Goal: Task Accomplishment & Management: Manage account settings

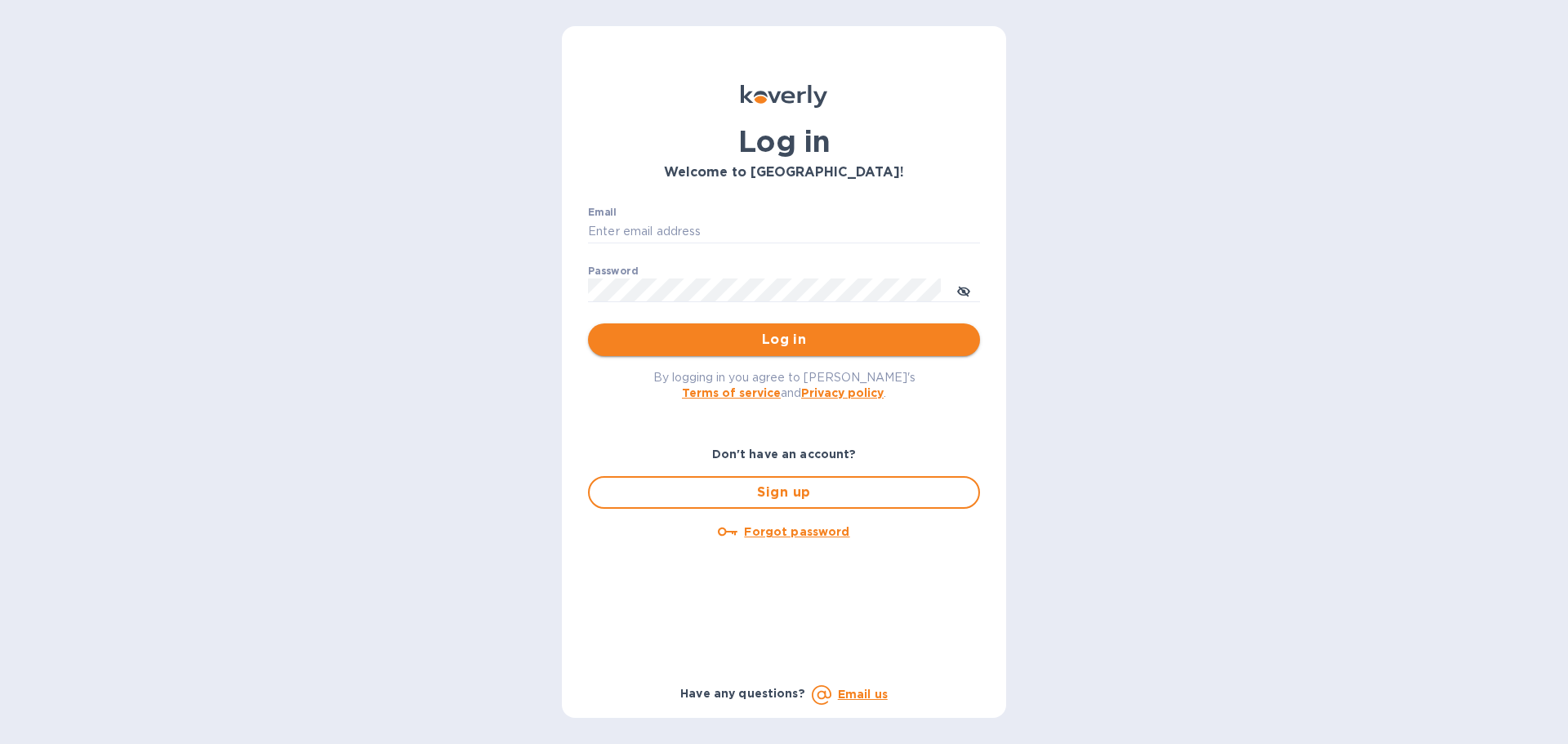
type input "[EMAIL_ADDRESS][DOMAIN_NAME]"
click at [766, 341] on span "Log in" at bounding box center [784, 339] width 366 height 19
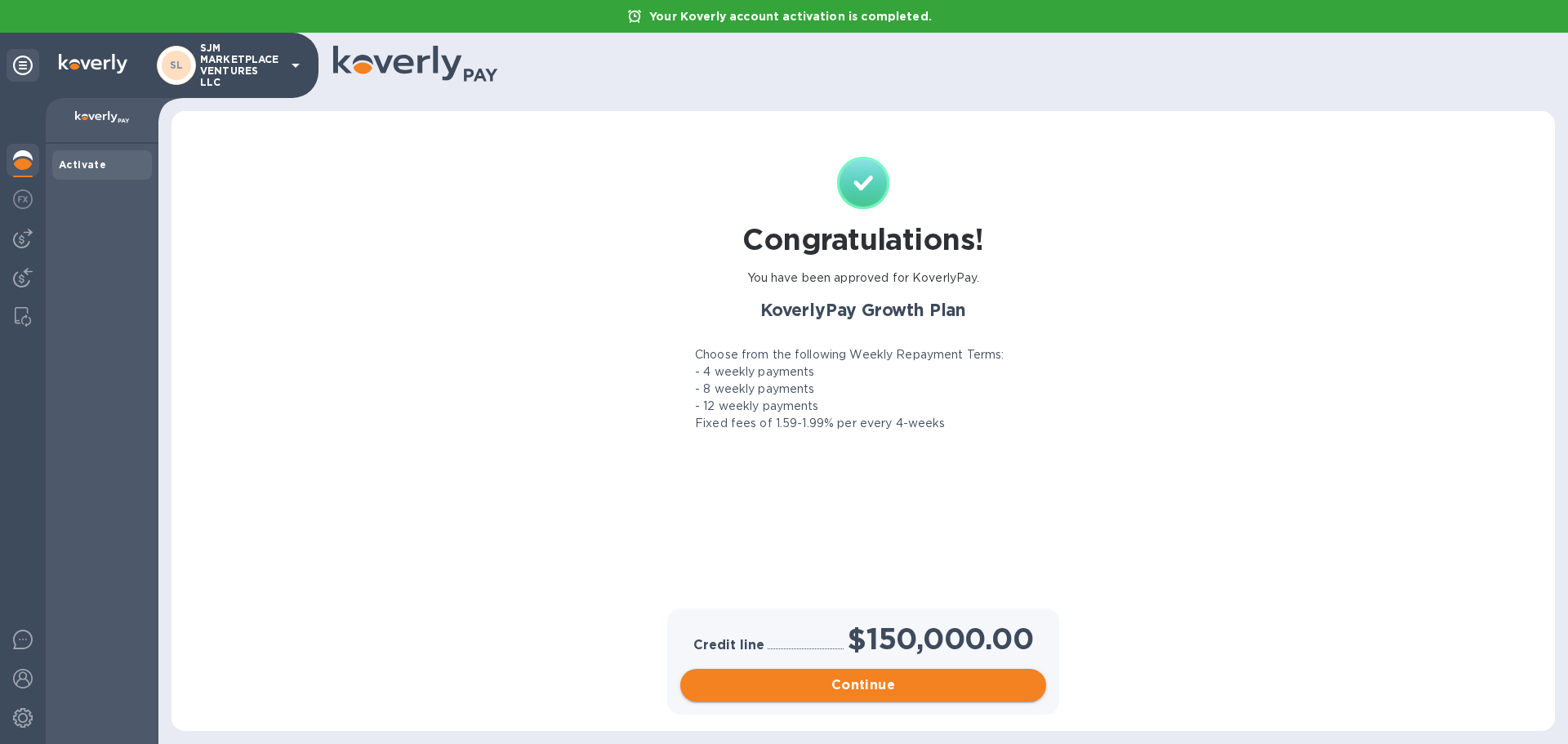
click at [884, 690] on span "Continue" at bounding box center [863, 684] width 339 height 19
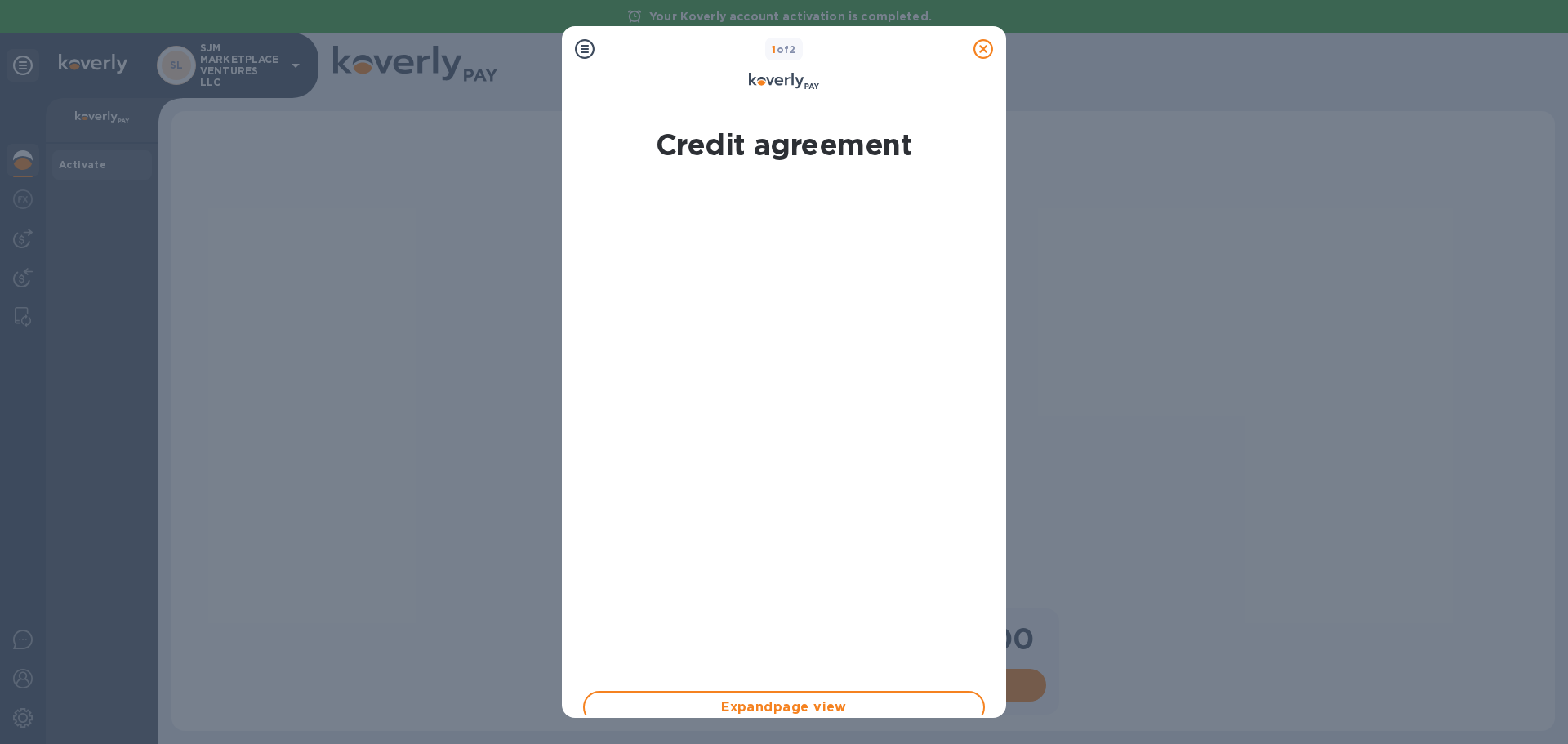
scroll to position [254, 0]
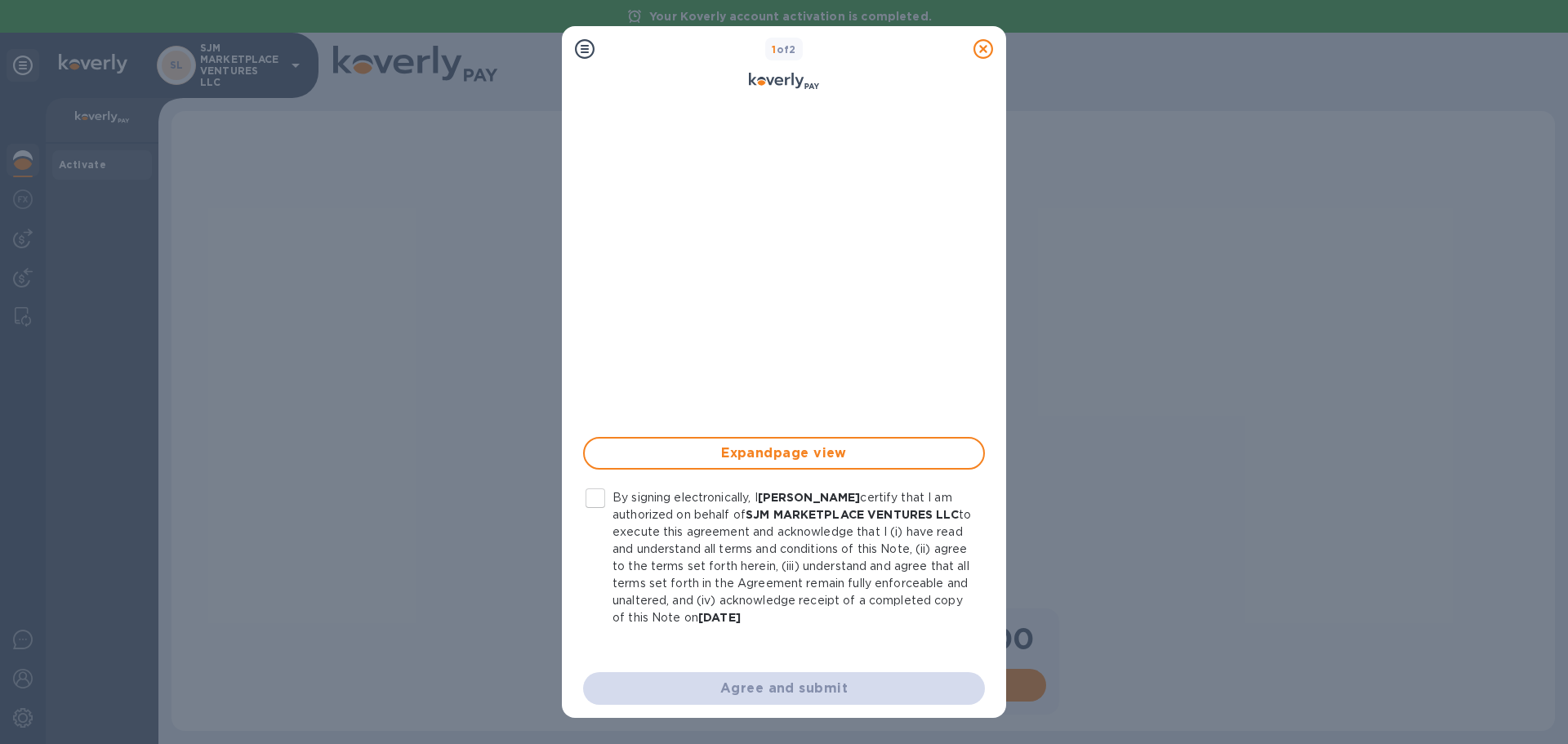
click at [595, 497] on input "By signing electronically, I [PERSON_NAME] certify that I am authorized on beha…" at bounding box center [595, 498] width 34 height 34
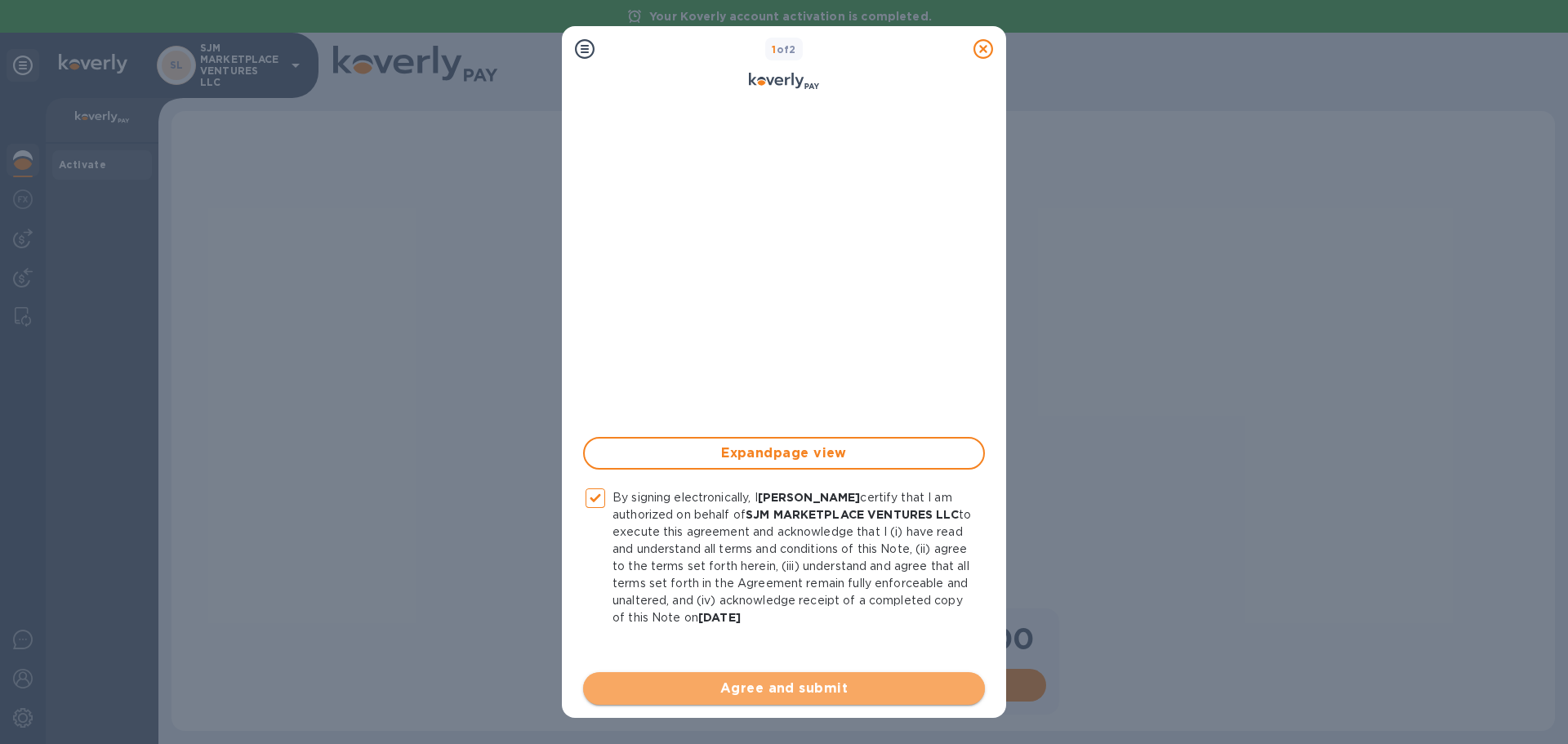
click at [839, 688] on span "Agree and submit" at bounding box center [784, 688] width 376 height 19
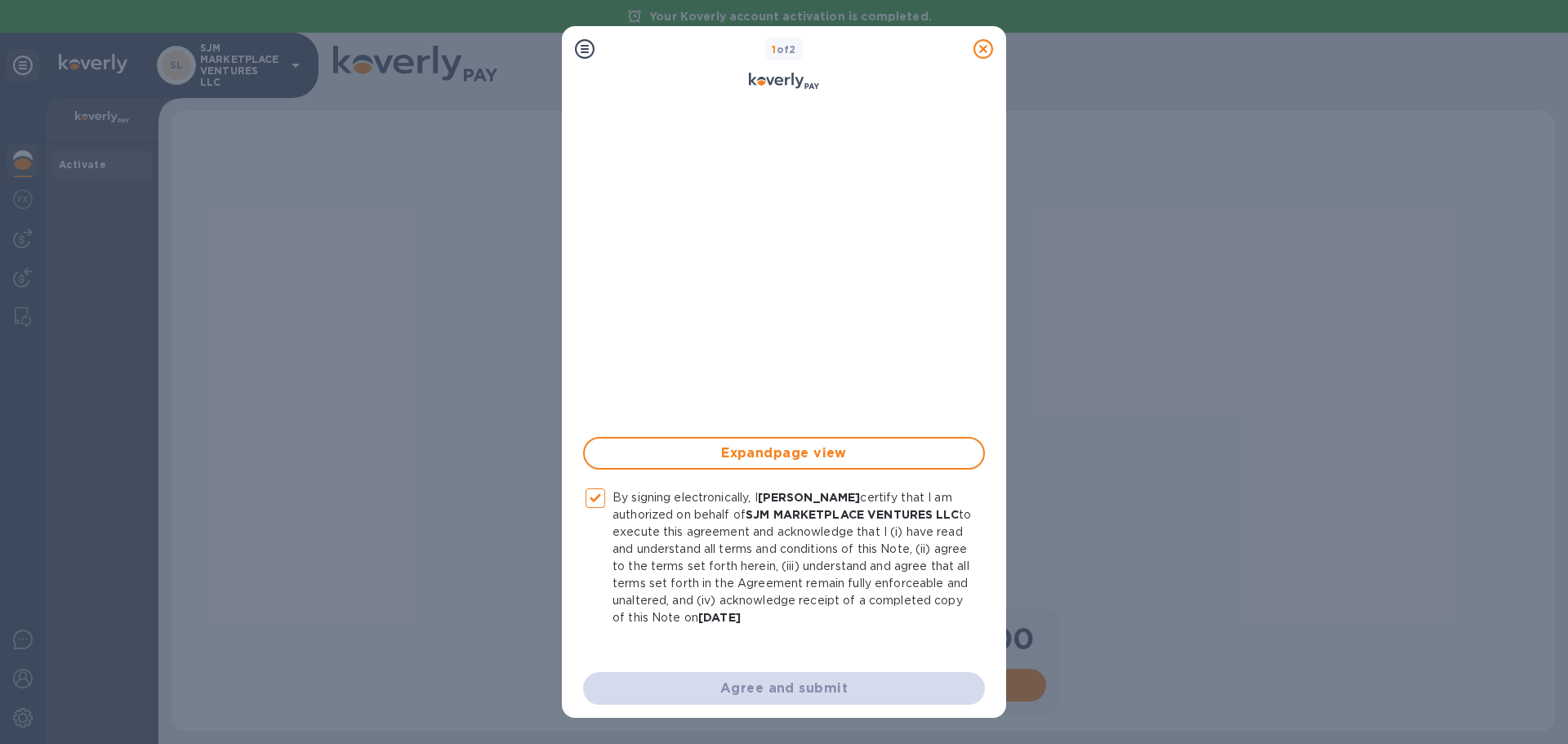
checkbox input "false"
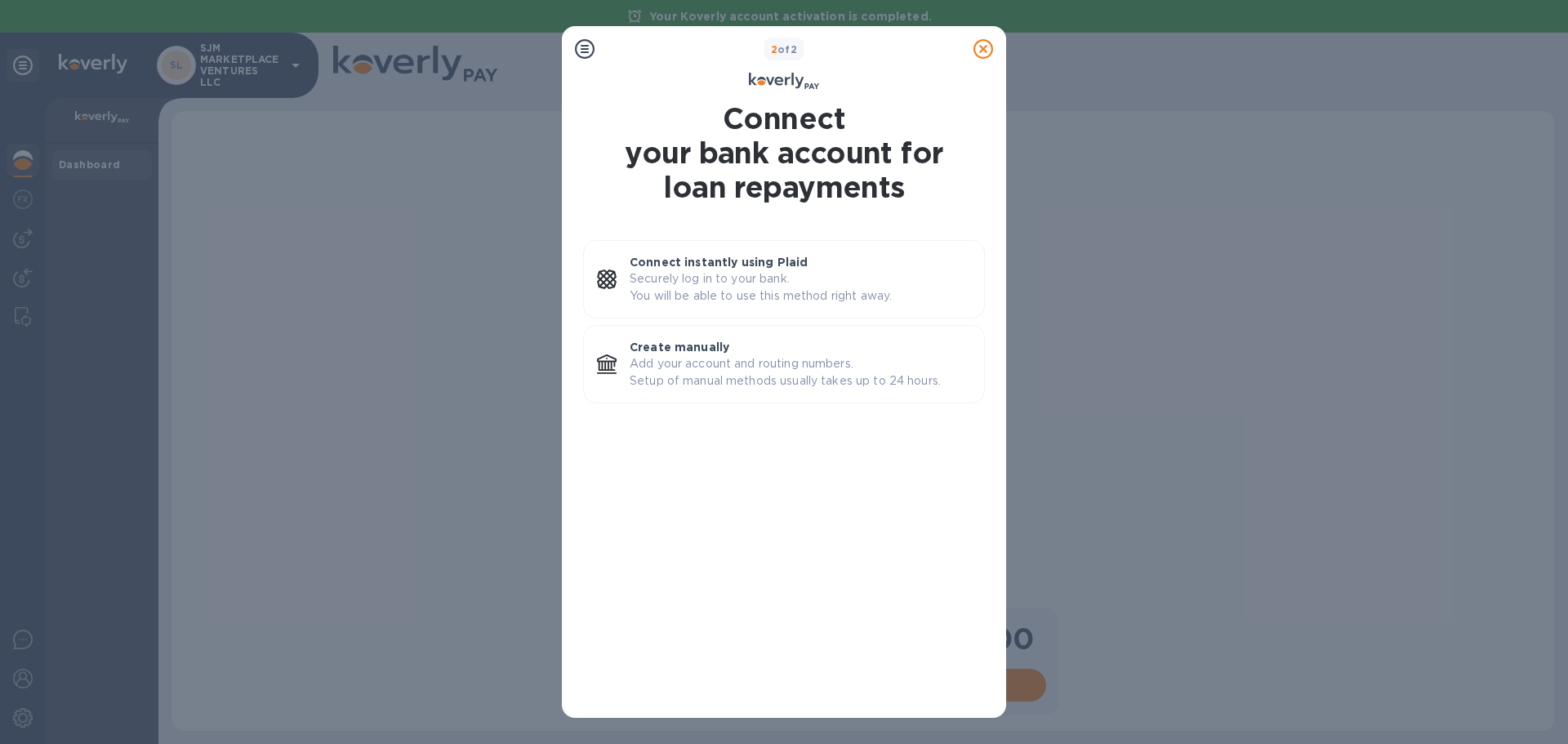
scroll to position [0, 0]
click at [690, 274] on p "Securely log in to your bank. You will be able to use this method right away." at bounding box center [800, 287] width 341 height 34
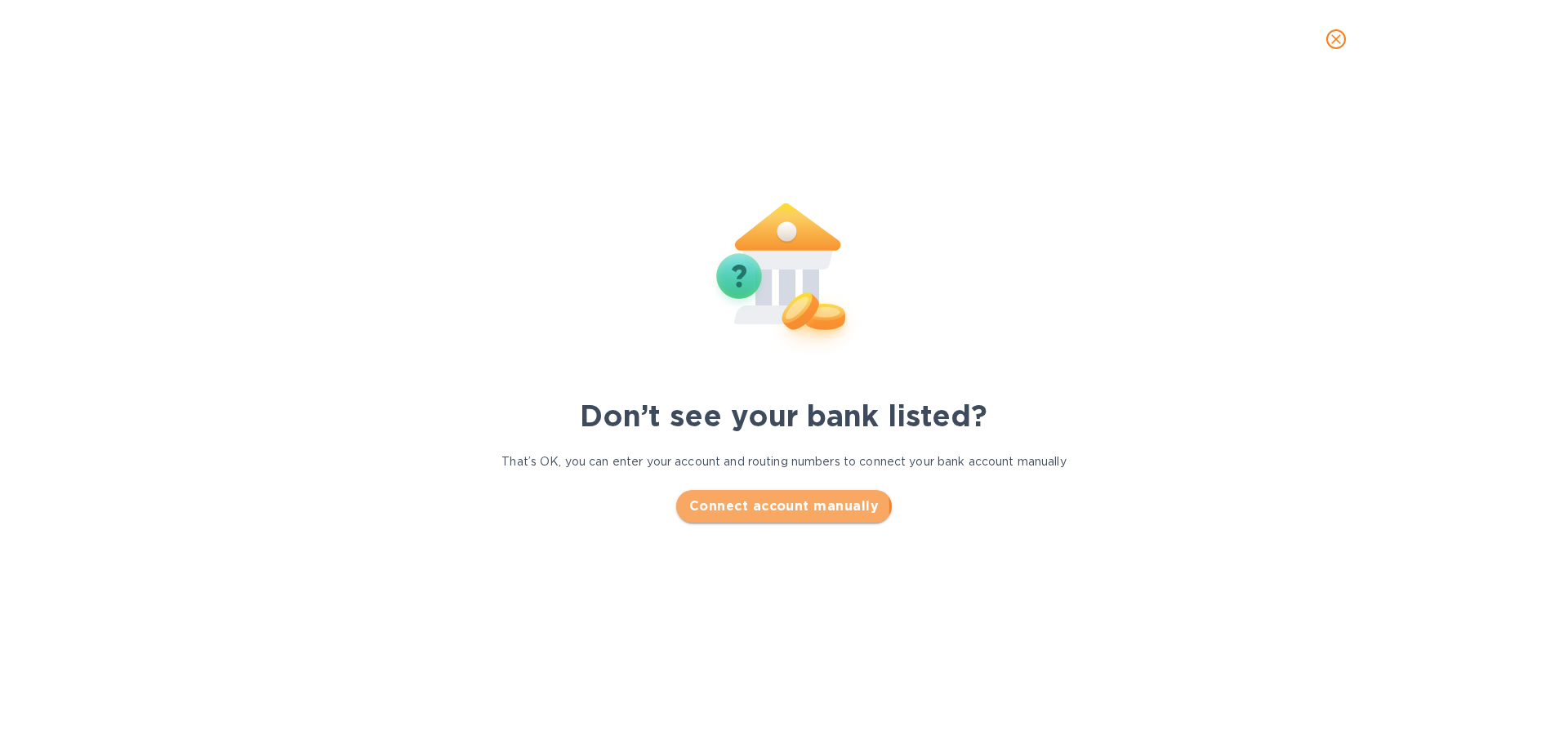
click at [781, 508] on span "Connect account manually" at bounding box center [784, 506] width 189 height 19
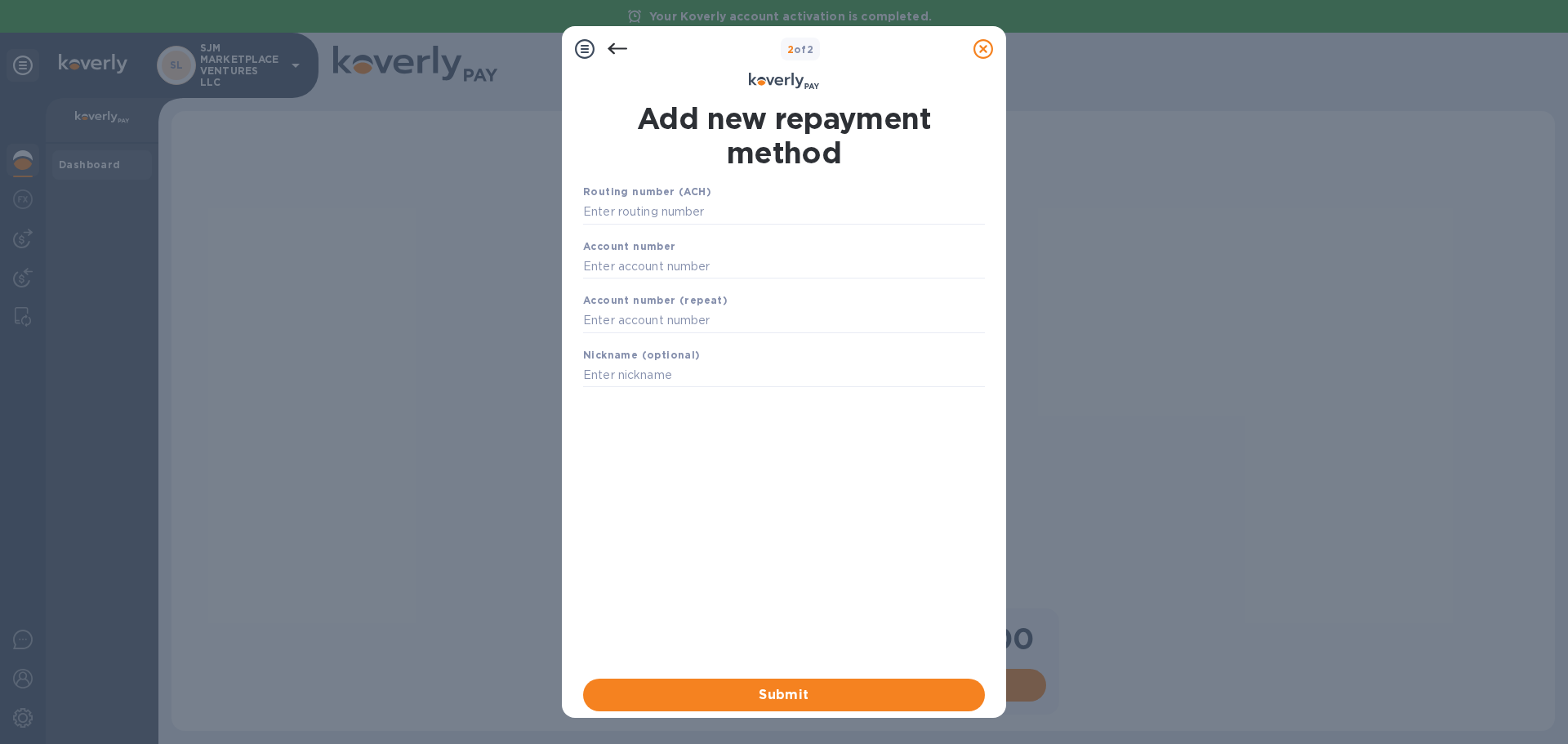
click at [626, 198] on div "Routing number (ACH)" at bounding box center [784, 204] width 415 height 55
click at [626, 205] on input "text" at bounding box center [784, 212] width 402 height 25
type input "121000248"
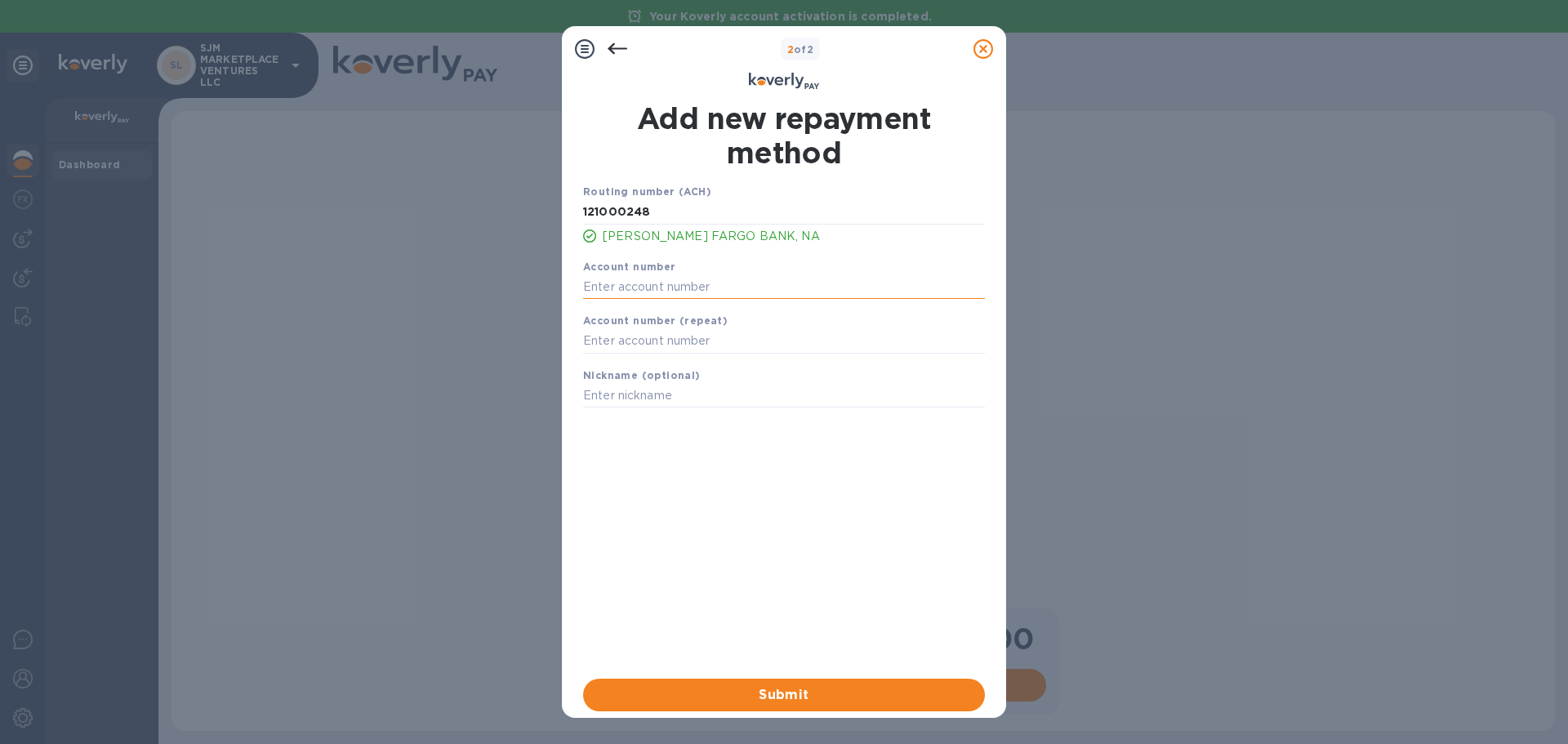
click at [666, 281] on input "text" at bounding box center [784, 286] width 402 height 25
type input "9852600635"
click at [659, 341] on input "text" at bounding box center [784, 341] width 402 height 25
type input "9852600635"
click at [658, 395] on input "text" at bounding box center [784, 395] width 402 height 25
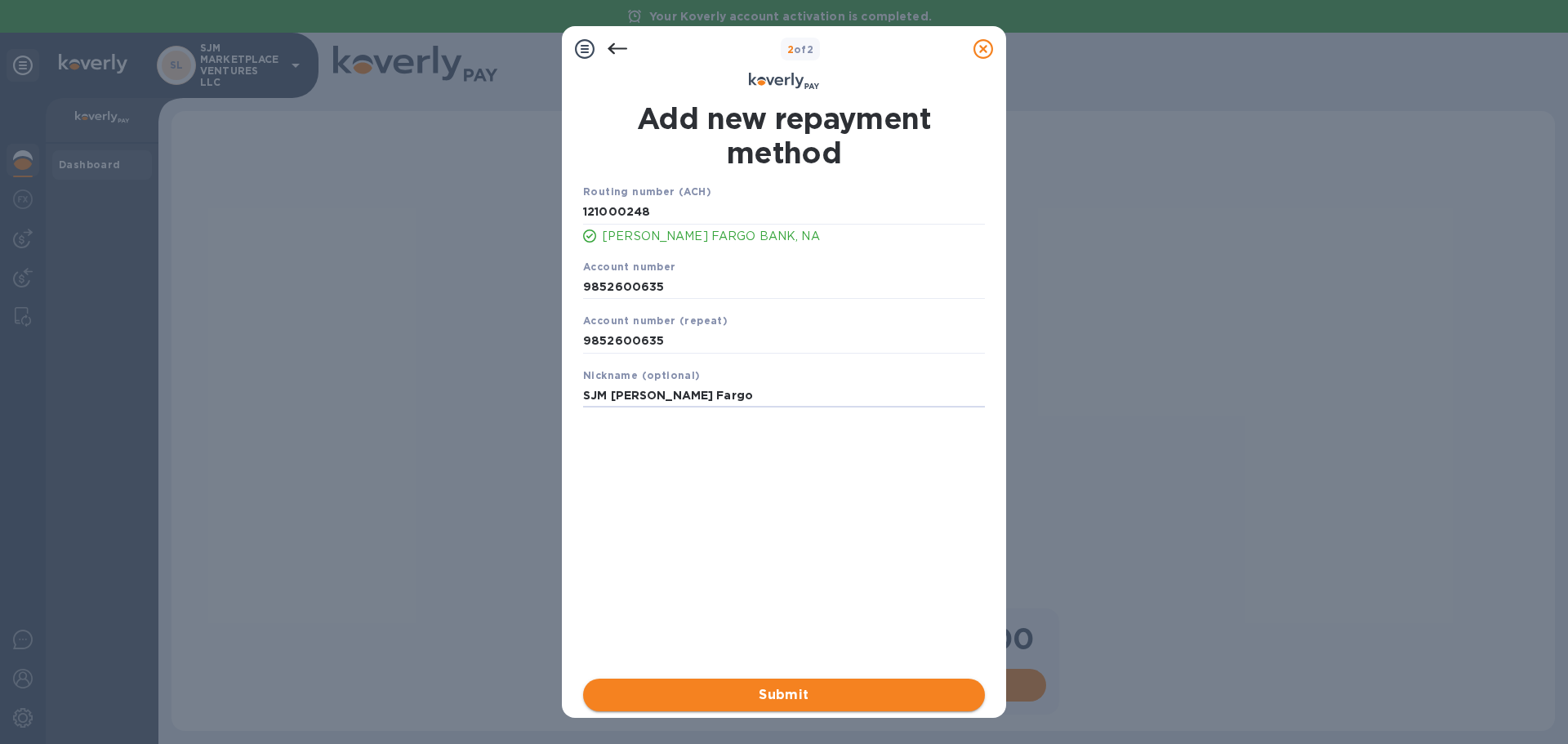
type input "SJM [PERSON_NAME] Fargo"
click at [787, 690] on span "Submit" at bounding box center [784, 694] width 376 height 19
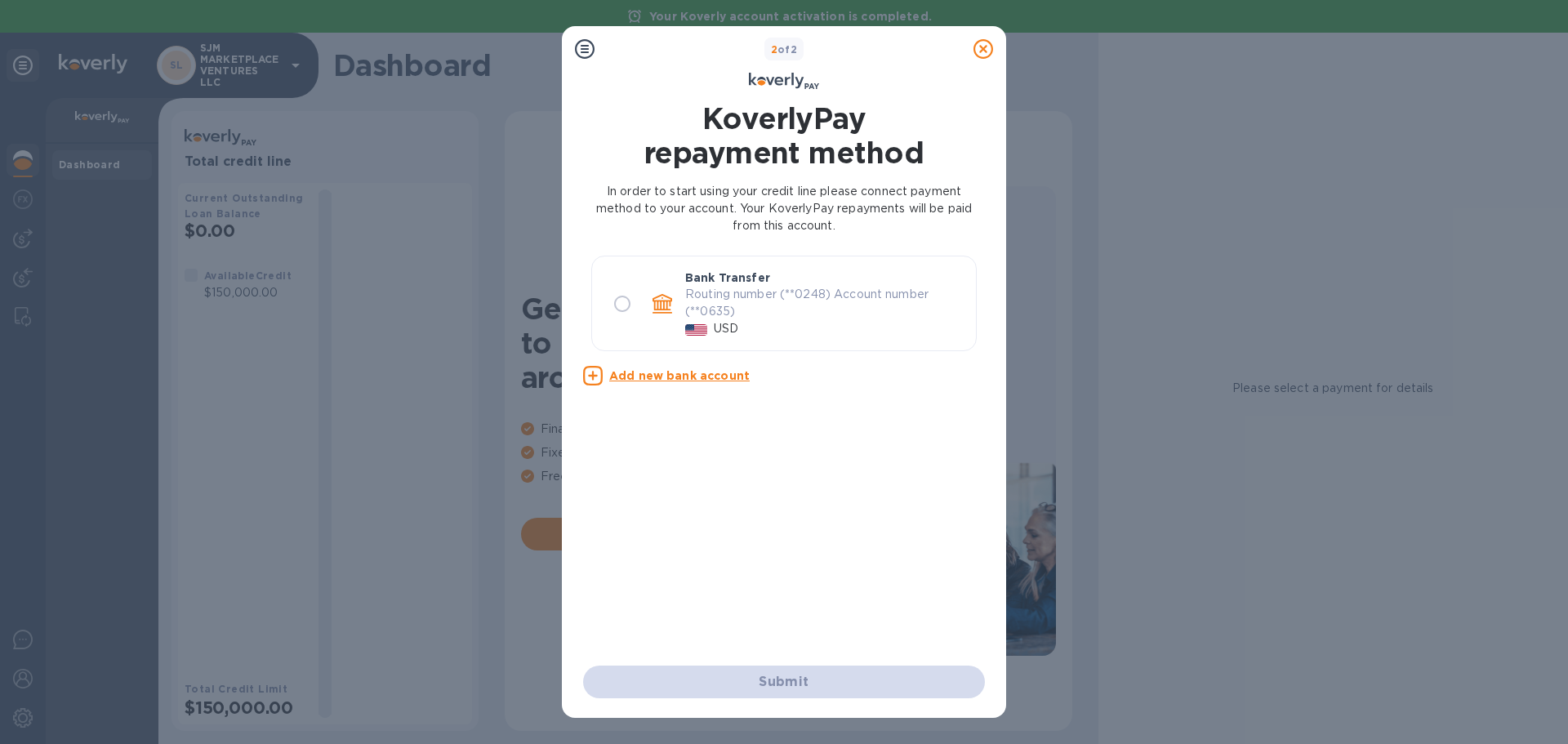
radio input "true"
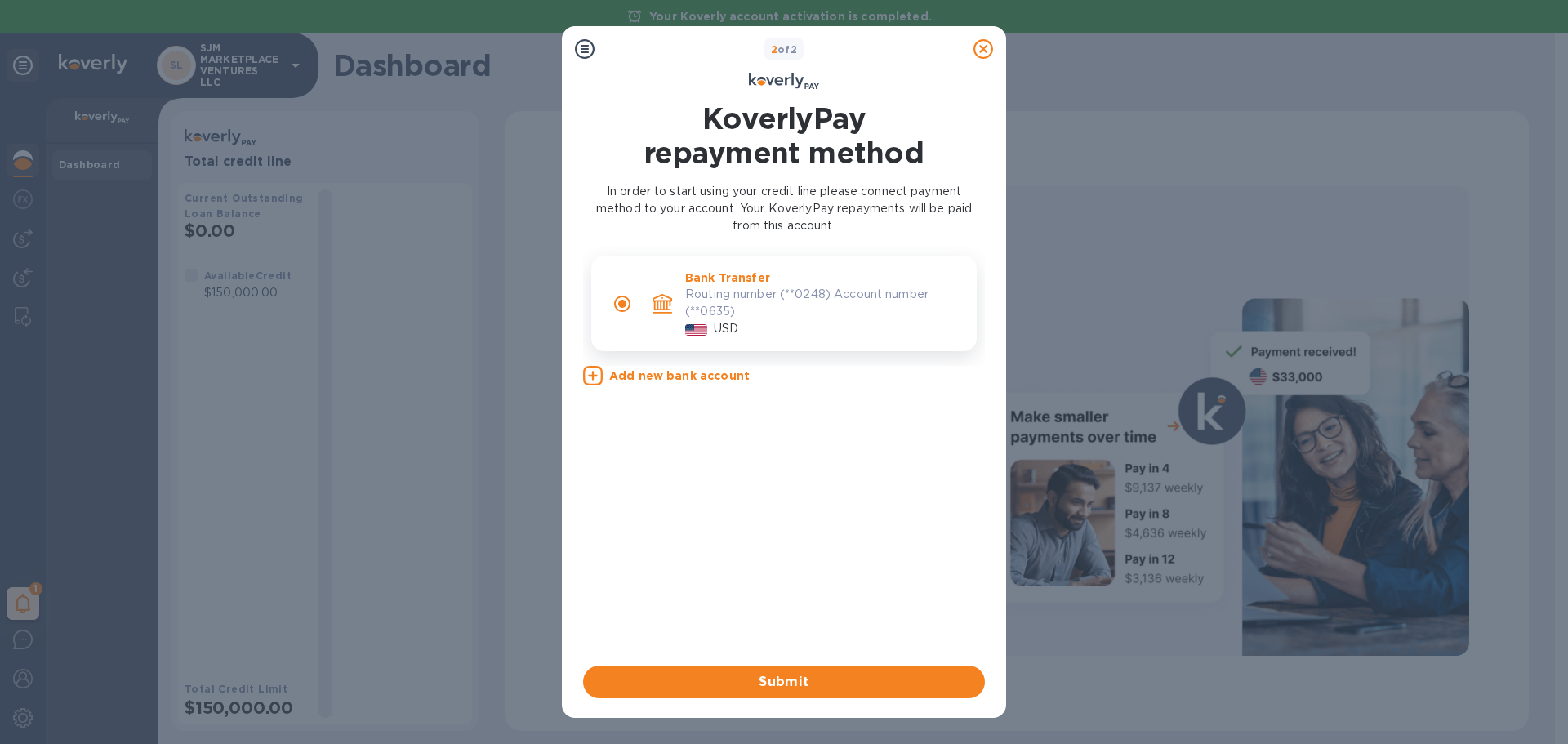
click at [695, 380] on u "Add new bank account" at bounding box center [680, 375] width 141 height 13
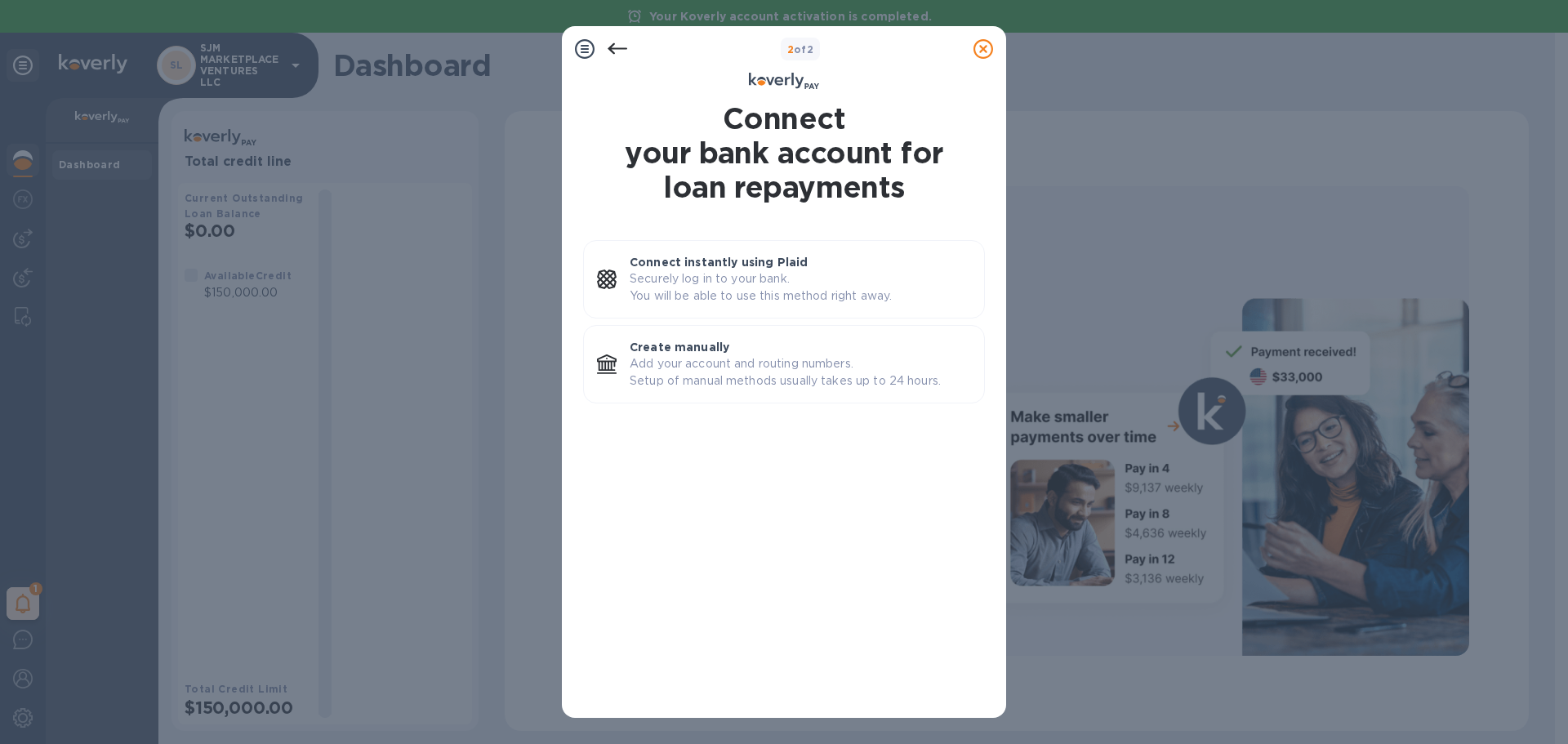
click at [622, 48] on icon at bounding box center [617, 49] width 19 height 11
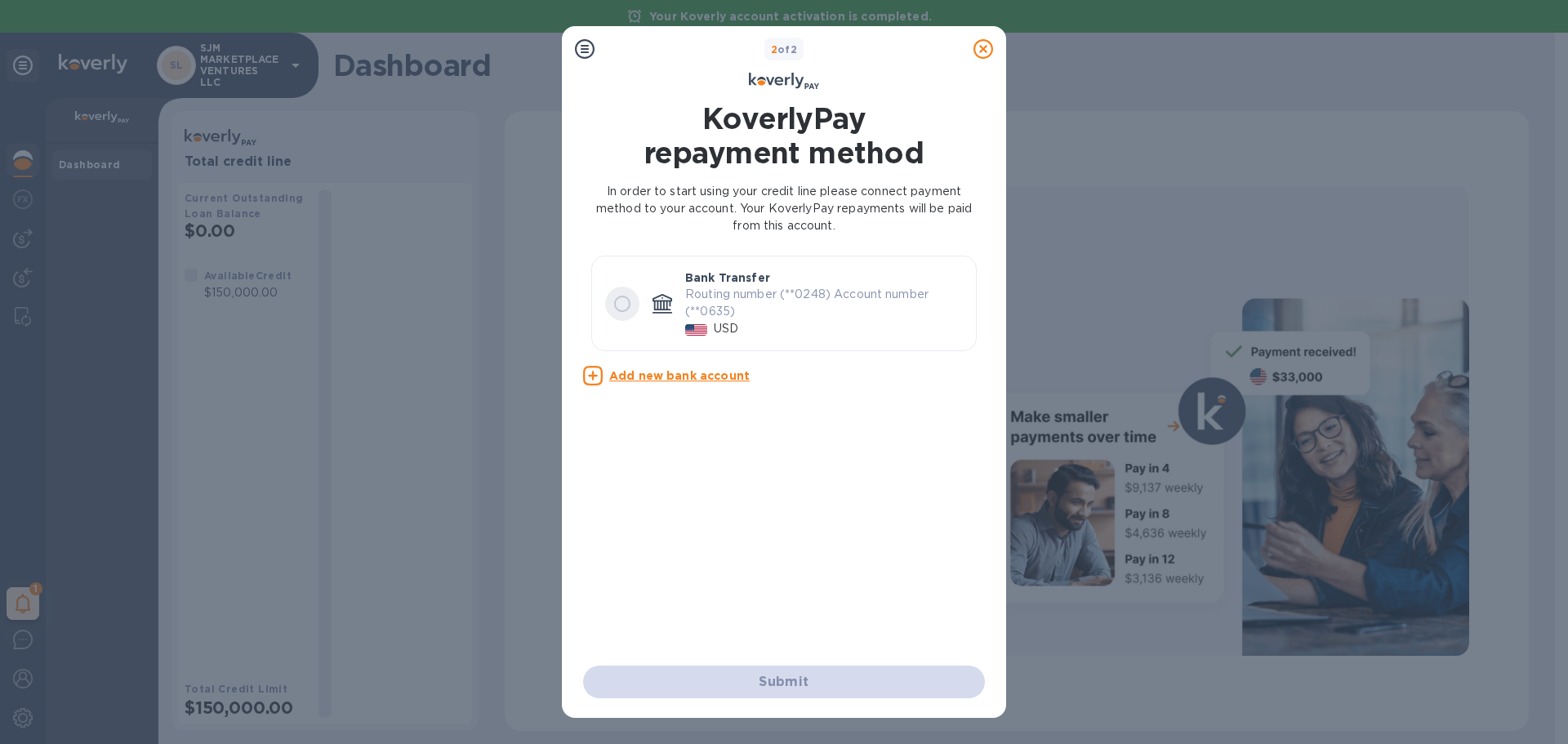
click at [622, 307] on input "radio" at bounding box center [622, 303] width 34 height 34
radio input "true"
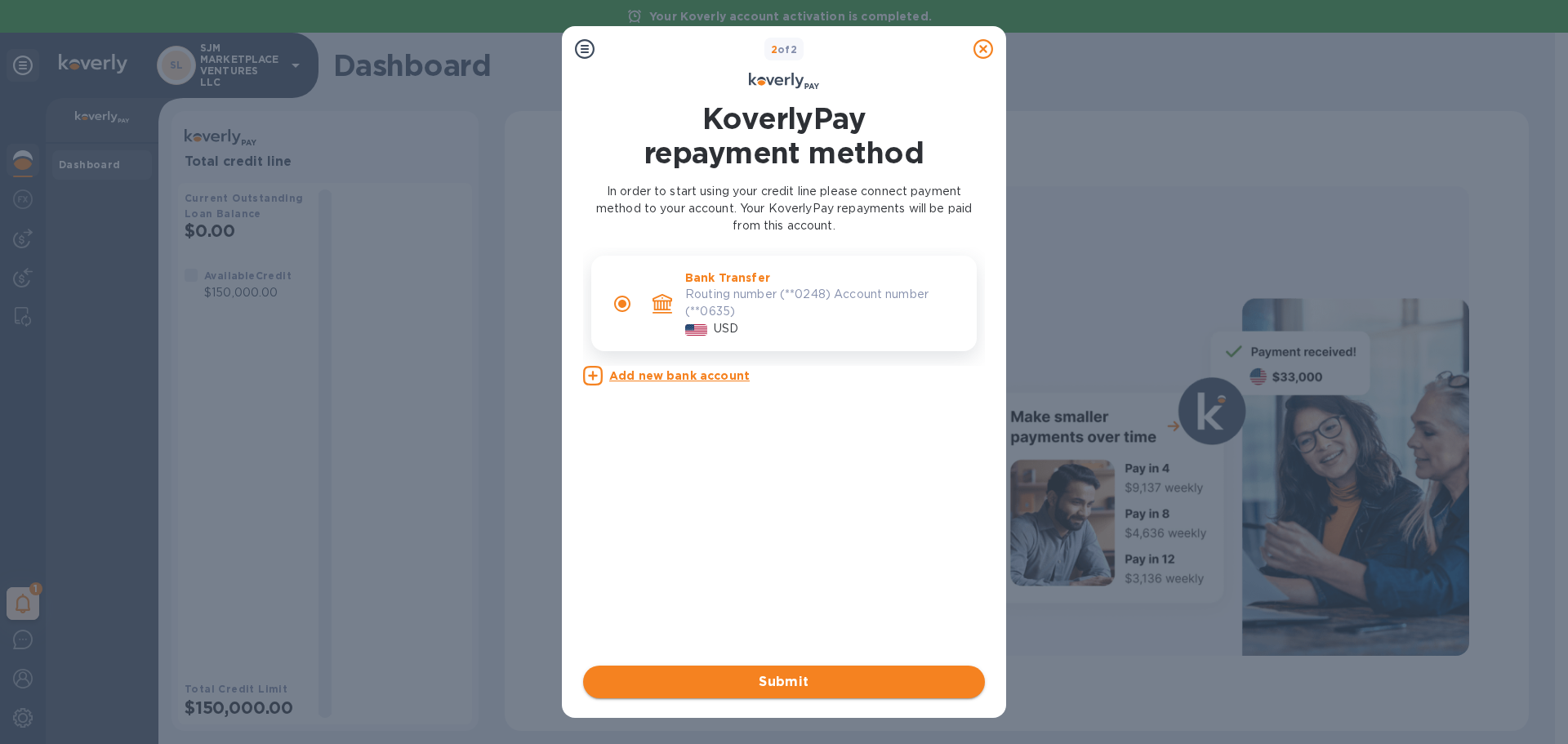
click at [852, 683] on span "Submit" at bounding box center [784, 681] width 376 height 19
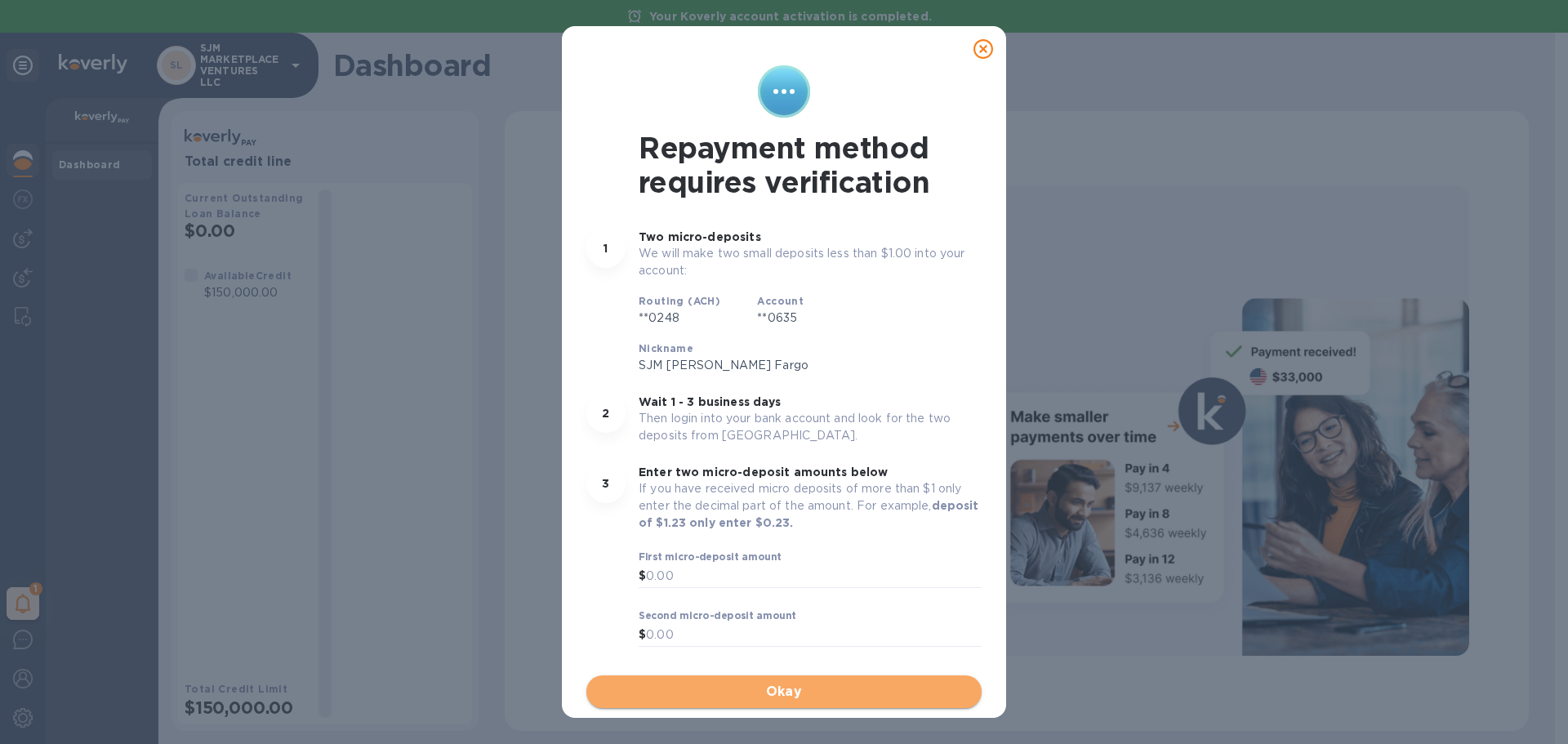
click at [760, 688] on span "Okay" at bounding box center [784, 692] width 369 height 19
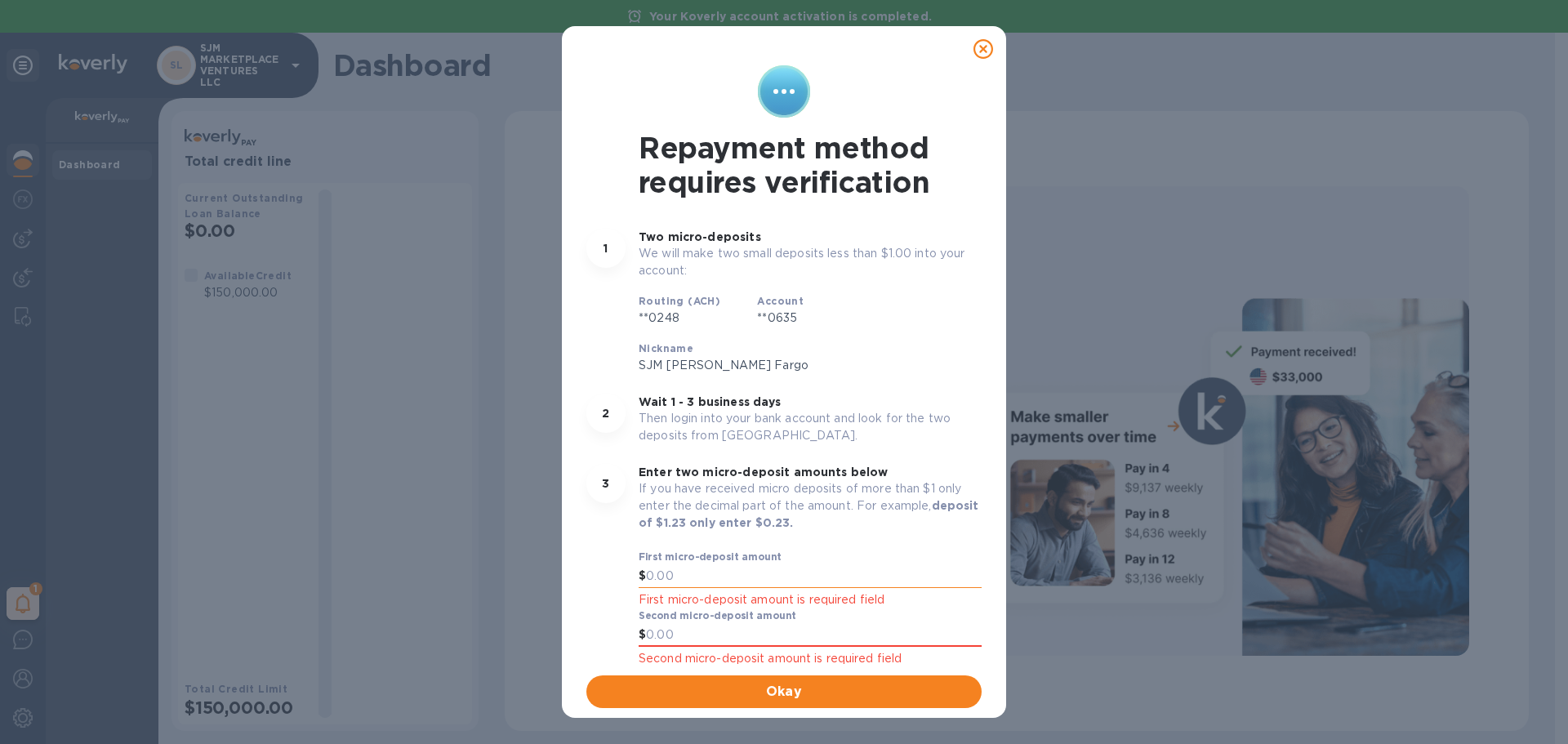
click at [738, 579] on input "text" at bounding box center [814, 577] width 336 height 25
type input "0.35"
click at [820, 636] on input "text" at bounding box center [814, 635] width 336 height 25
click at [907, 308] on div "Routing (ACH) **0248 Account **0635 Nickname SJM [PERSON_NAME] Fargo" at bounding box center [809, 333] width 356 height 95
click at [675, 638] on input "0.48" at bounding box center [814, 635] width 336 height 25
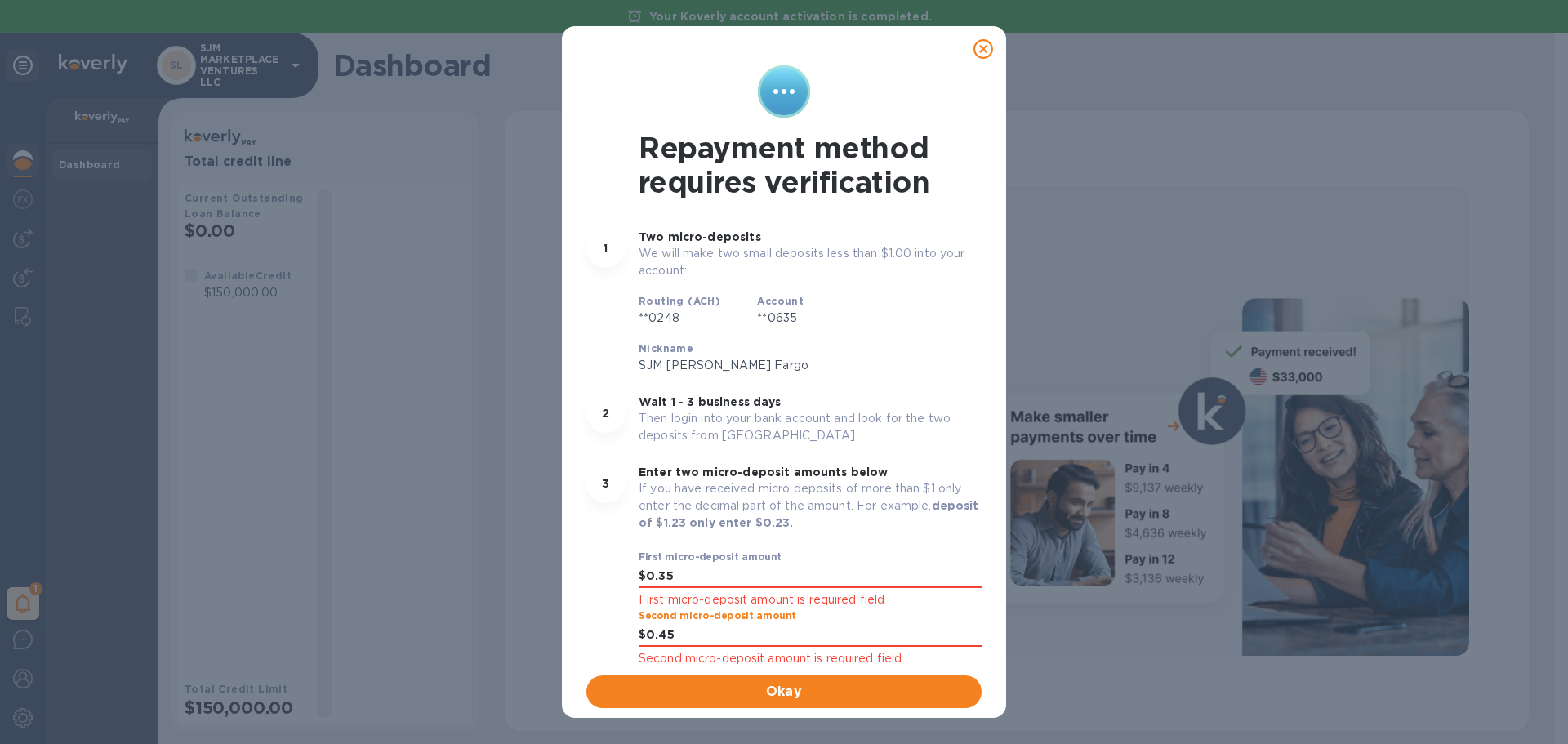
type input "0.45"
click at [925, 303] on div "Routing (ACH) **0248 Account **0635 Nickname SJM [PERSON_NAME] Fargo" at bounding box center [809, 333] width 356 height 95
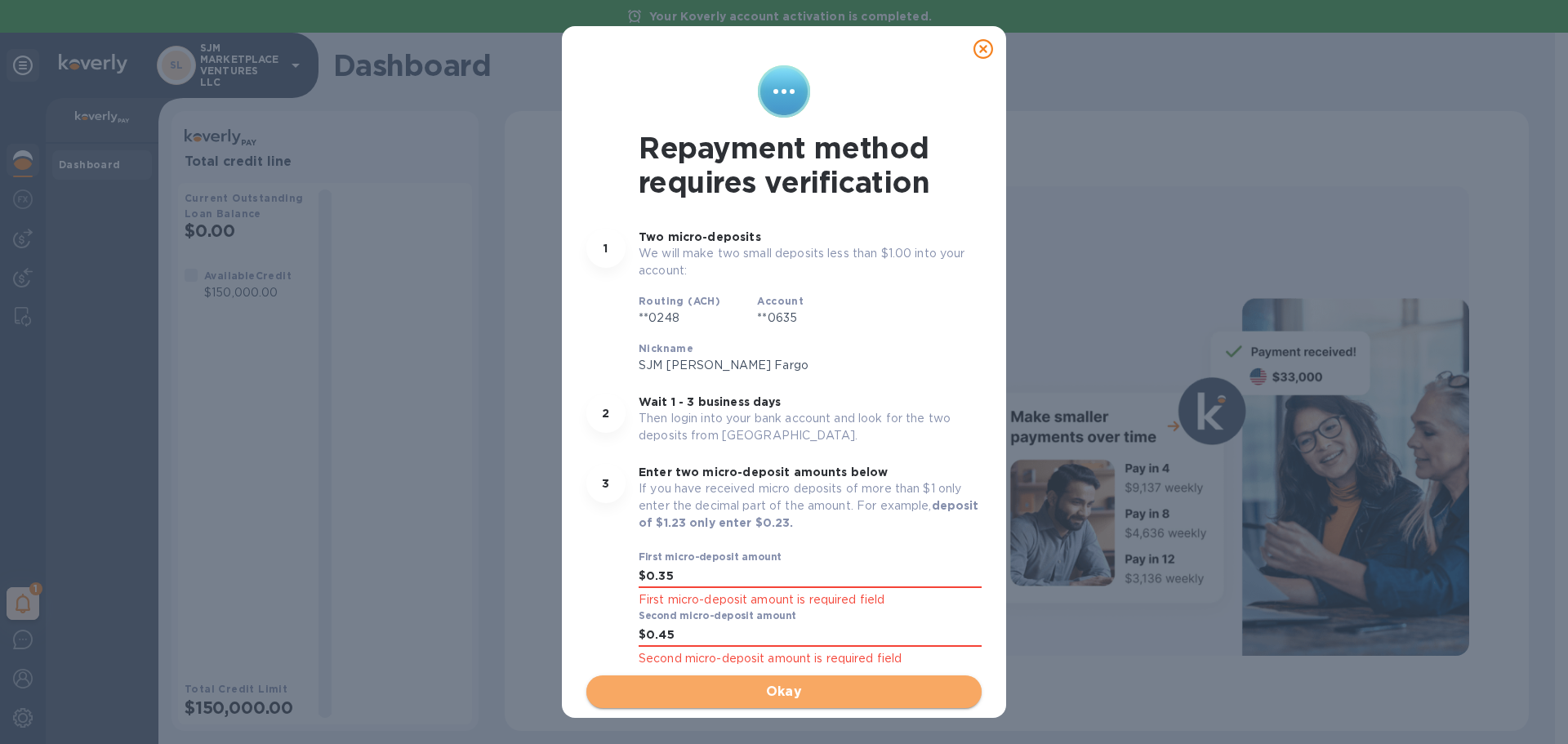
click at [865, 686] on span "Okay" at bounding box center [784, 692] width 369 height 19
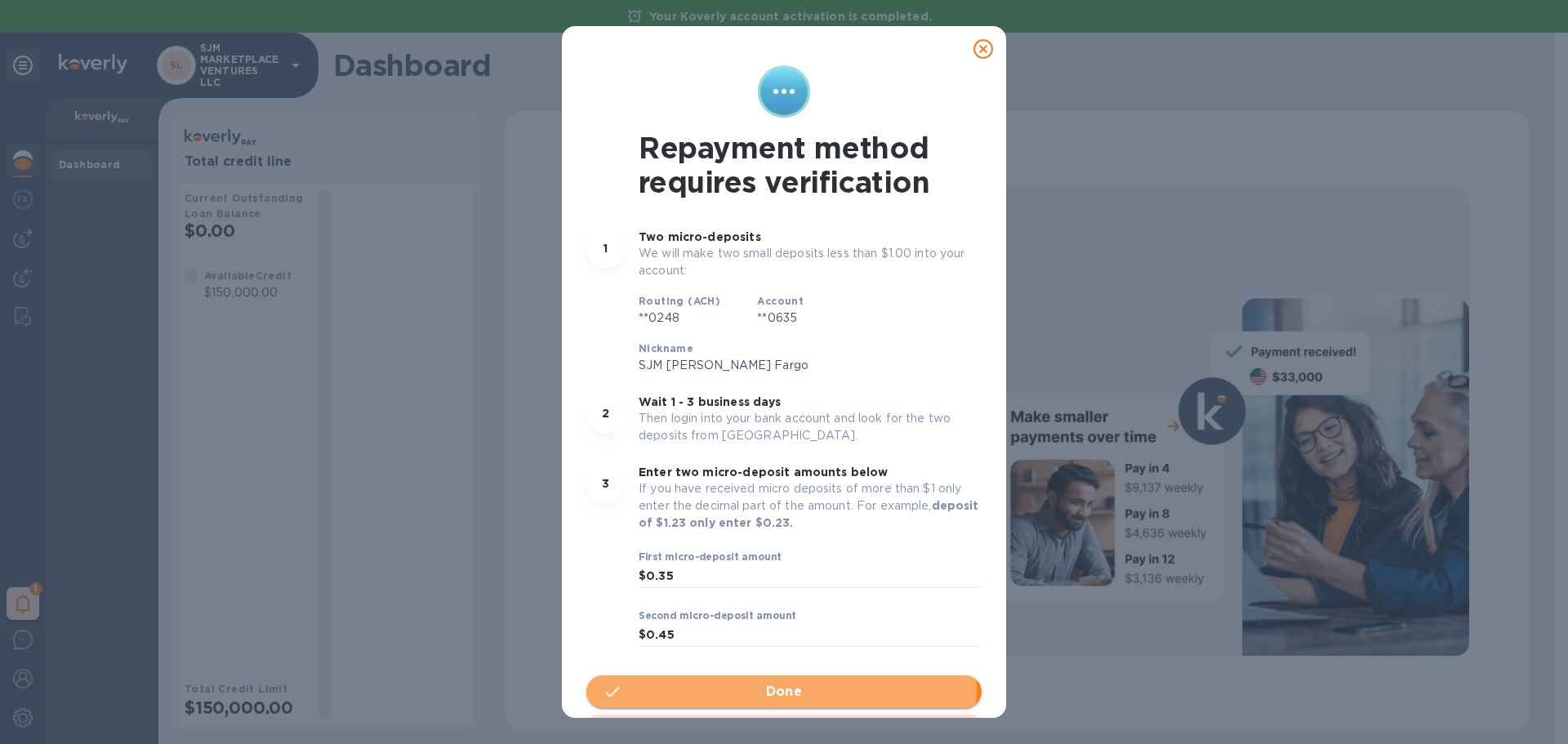
click at [758, 688] on span "Done" at bounding box center [784, 692] width 369 height 19
click at [799, 686] on span "Okay" at bounding box center [784, 692] width 369 height 19
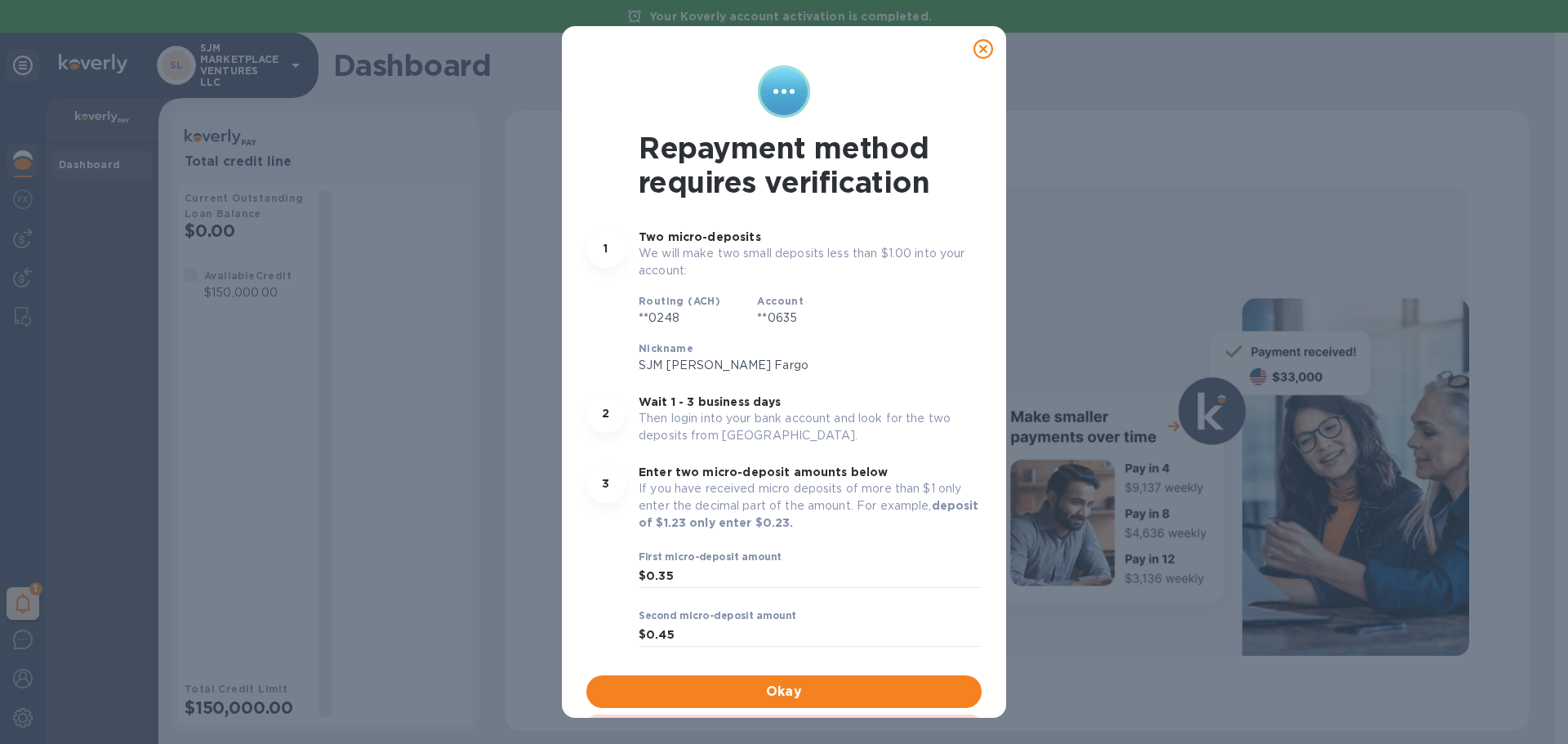
click at [979, 46] on icon at bounding box center [983, 49] width 19 height 19
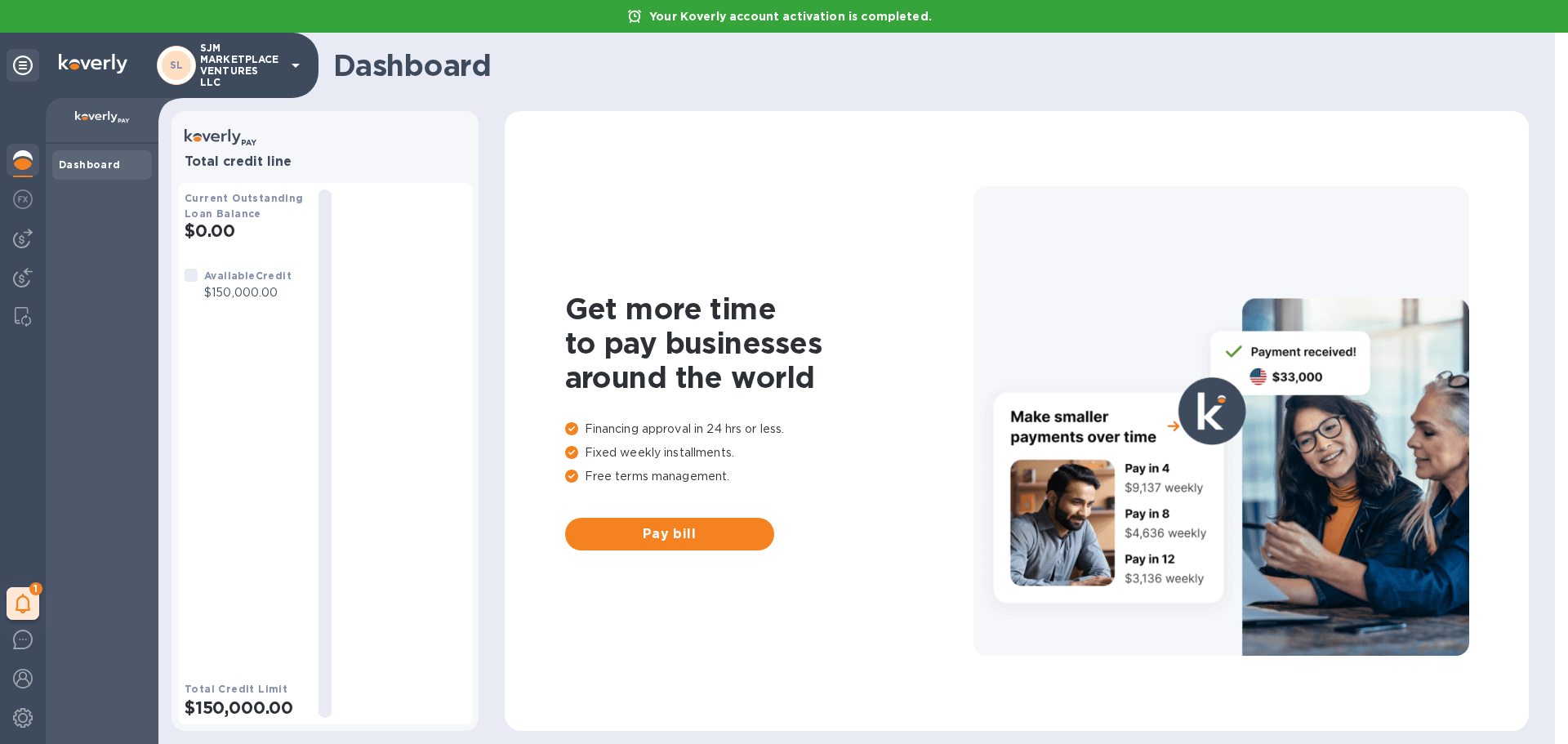
click at [96, 164] on b "Dashboard" at bounding box center [89, 164] width 62 height 12
click at [20, 201] on img at bounding box center [22, 199] width 19 height 19
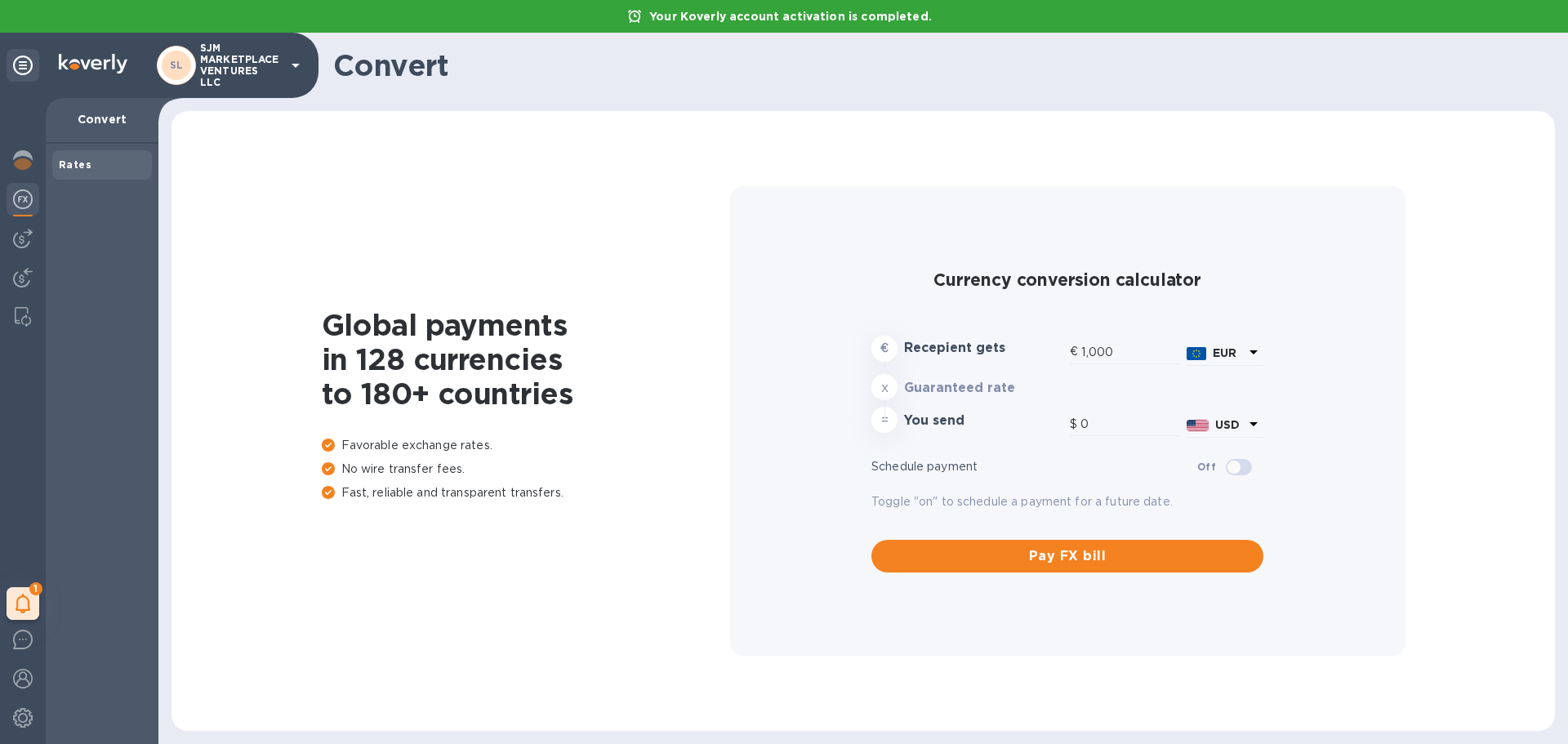
type input "1,173.55"
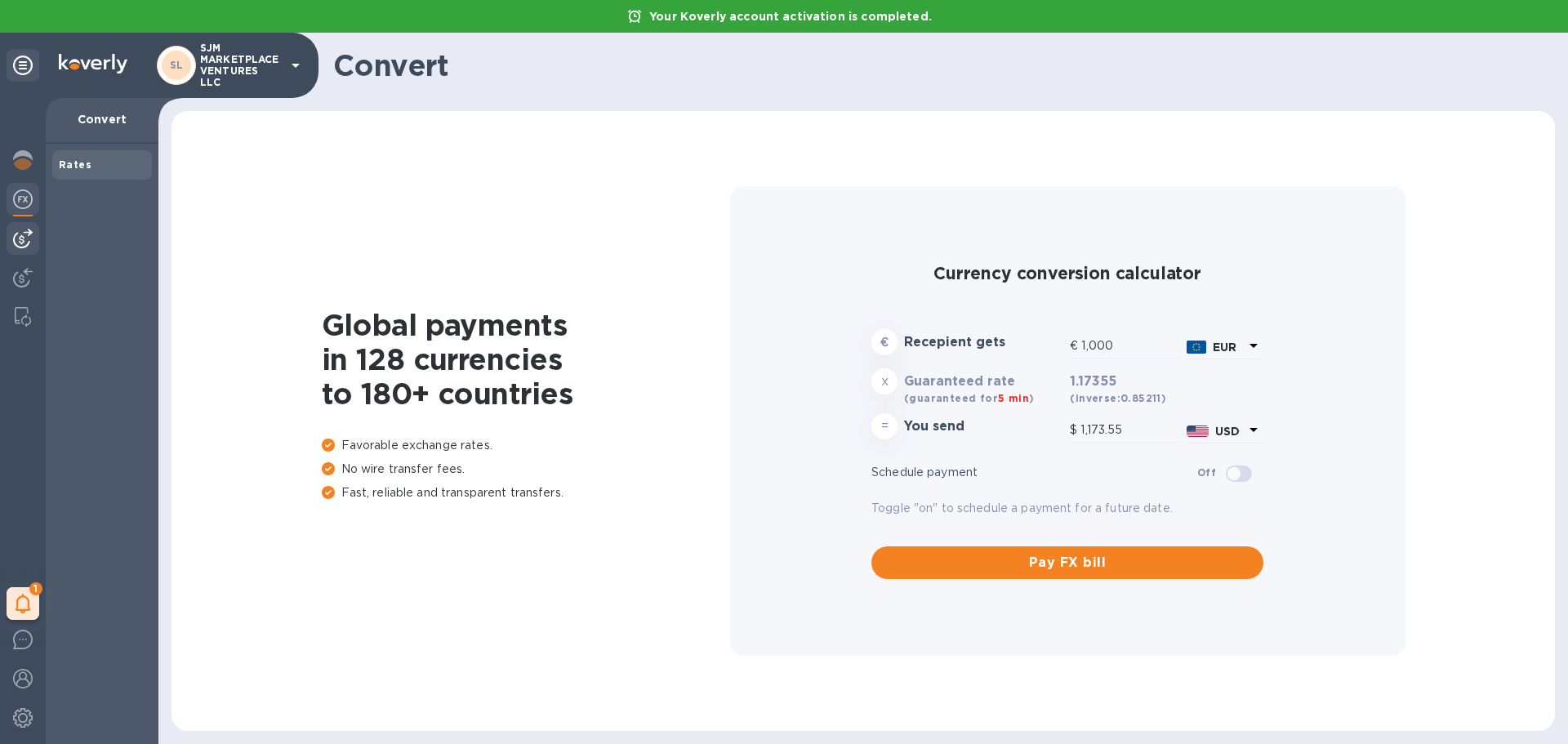
click at [21, 235] on img at bounding box center [22, 238] width 19 height 19
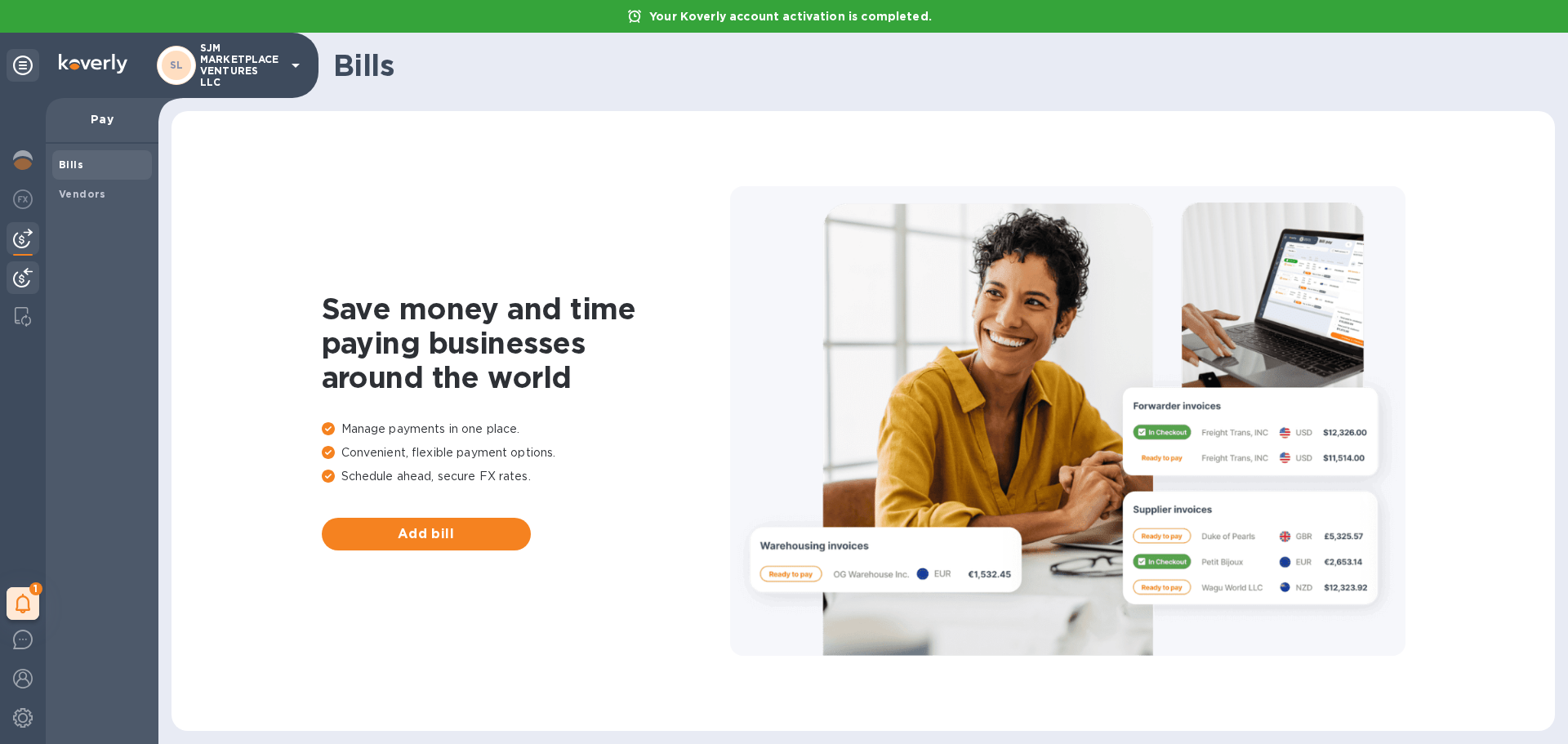
click at [21, 274] on img at bounding box center [22, 277] width 19 height 19
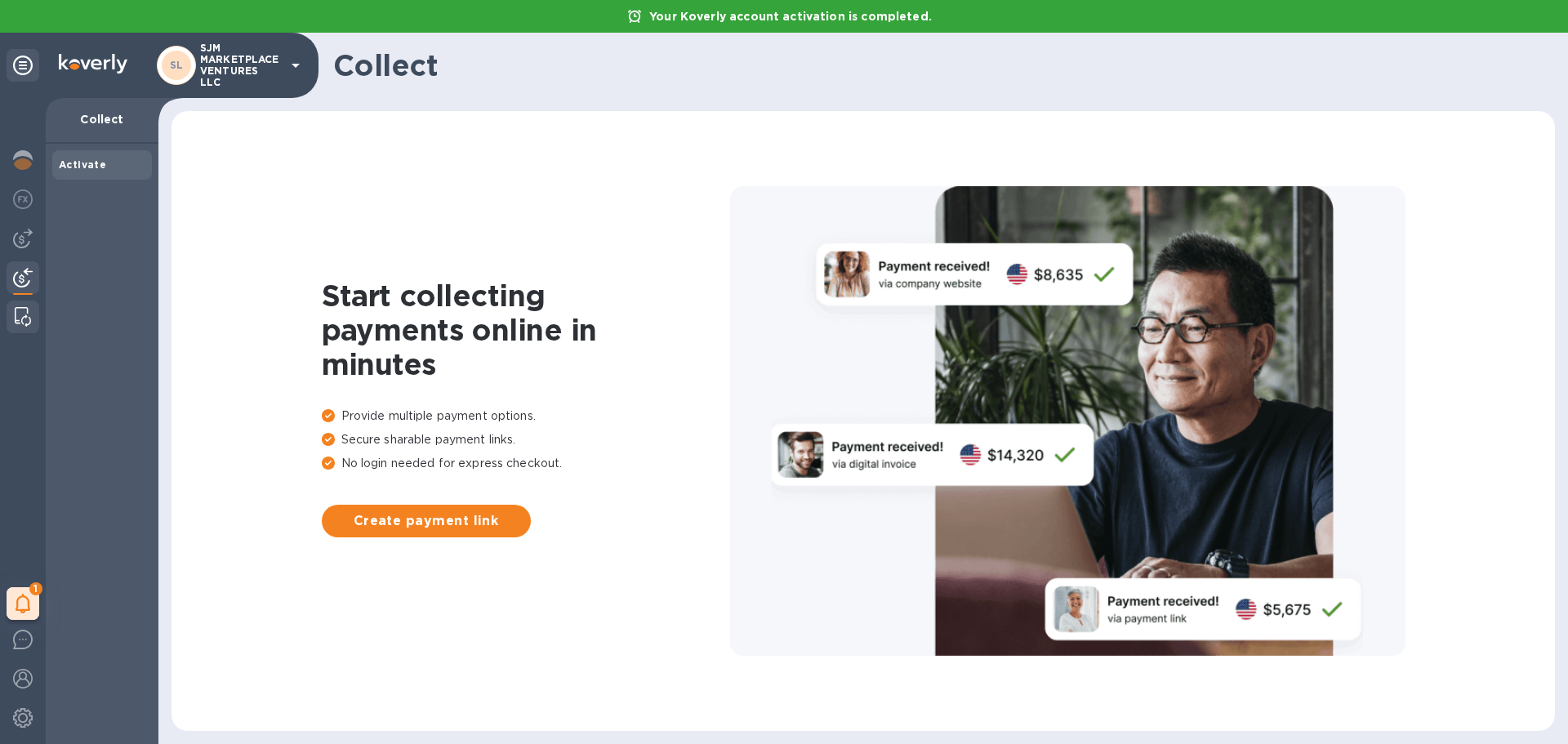
click at [28, 314] on img at bounding box center [23, 316] width 17 height 19
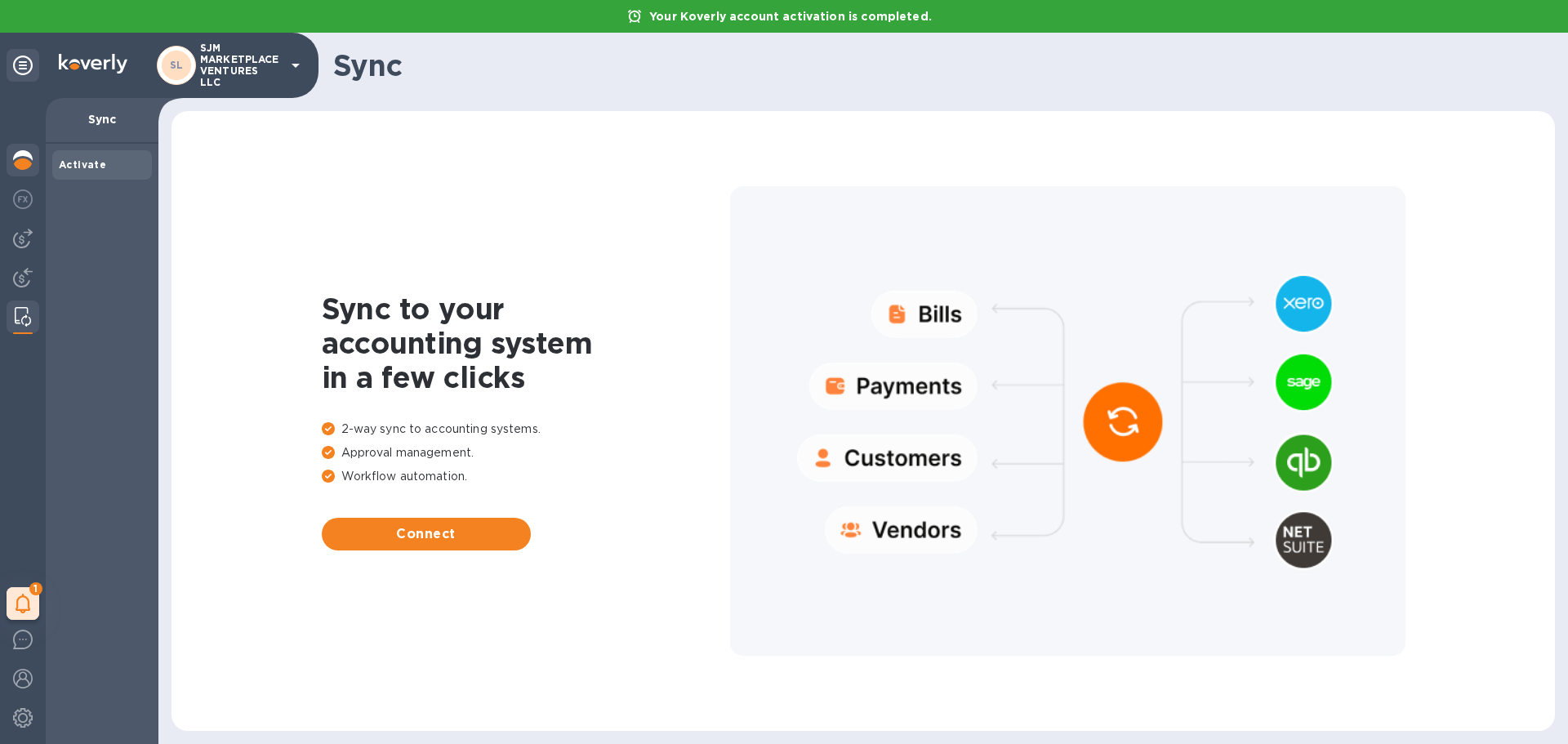
click at [28, 153] on img at bounding box center [22, 159] width 19 height 19
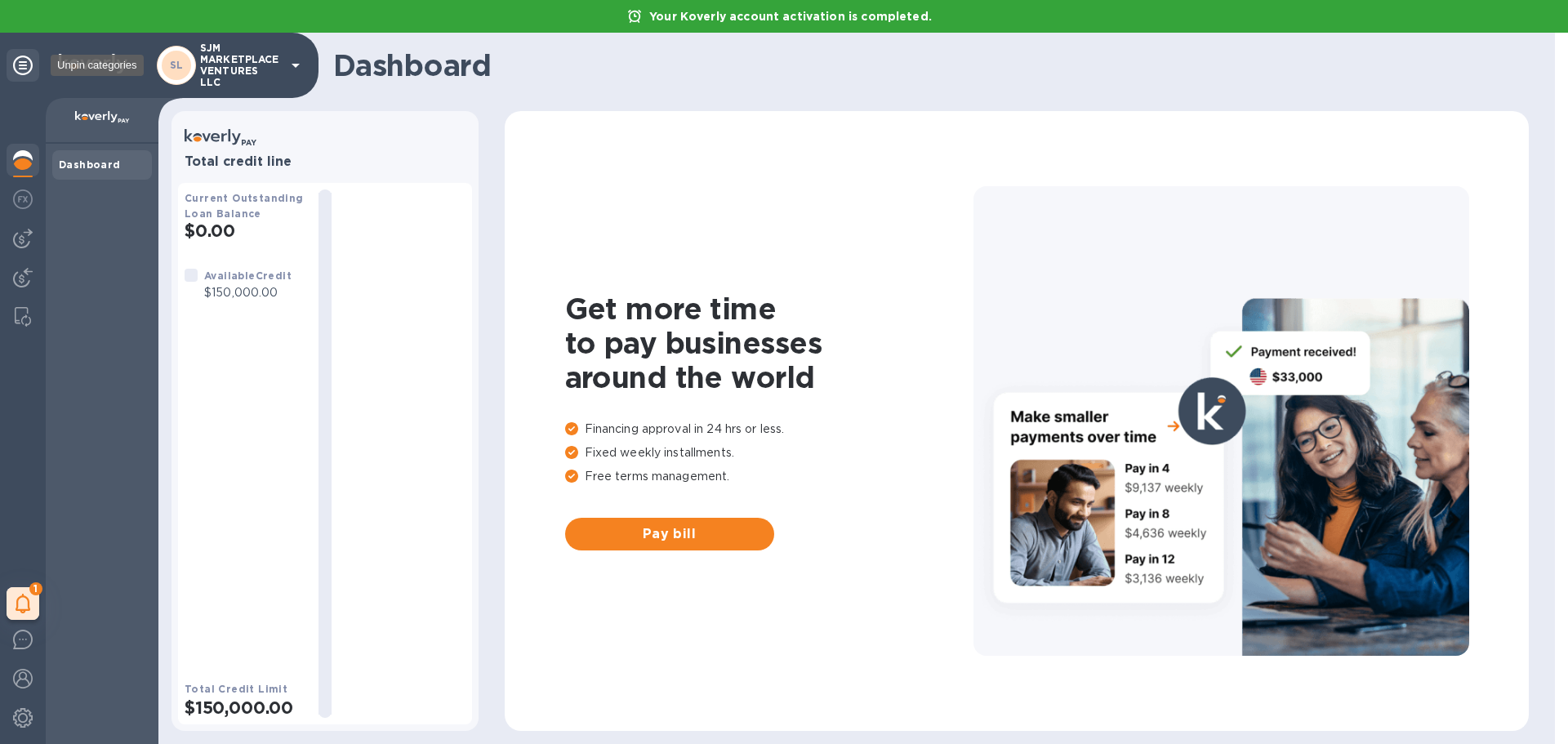
click at [27, 60] on icon at bounding box center [22, 64] width 19 height 19
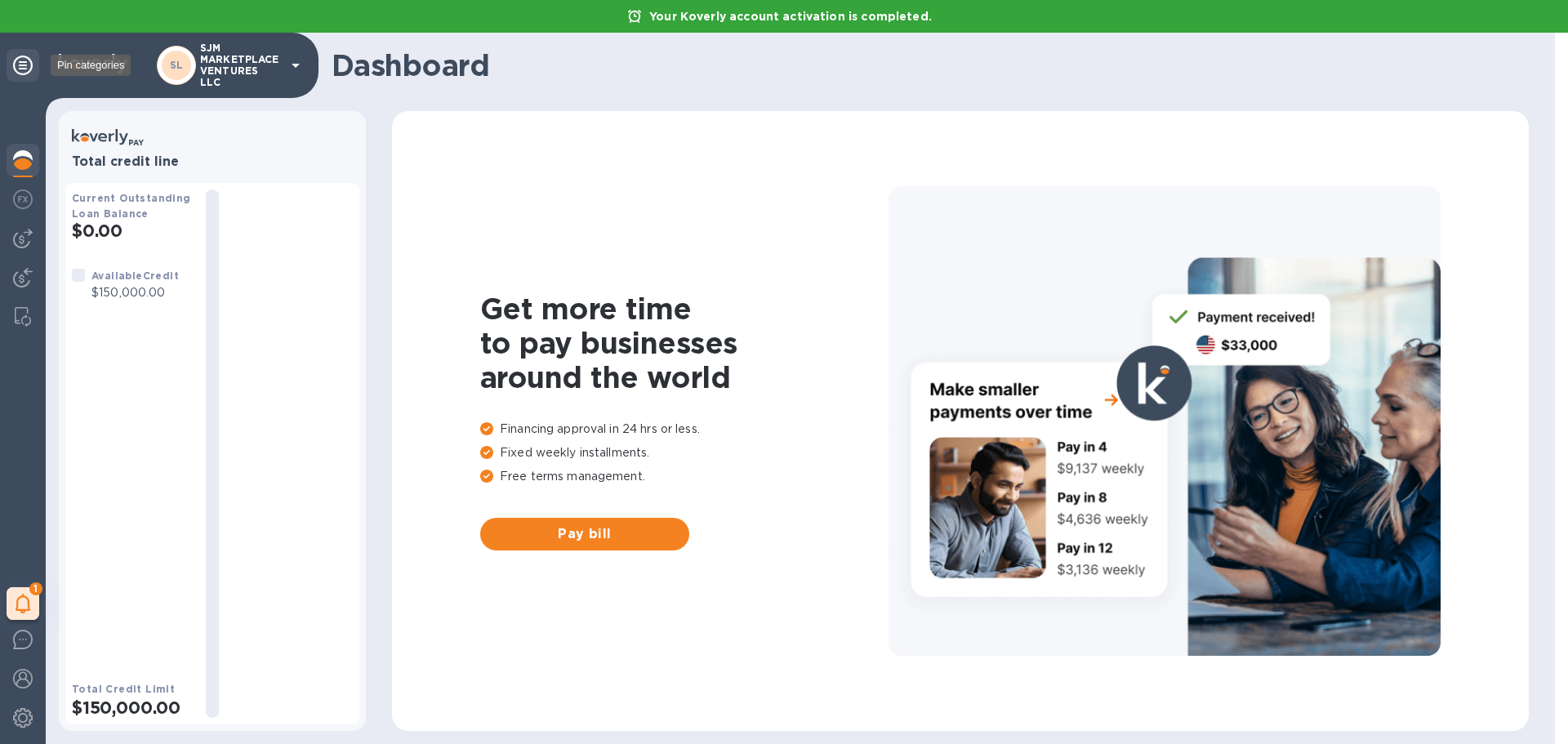
click at [26, 61] on icon at bounding box center [22, 64] width 19 height 19
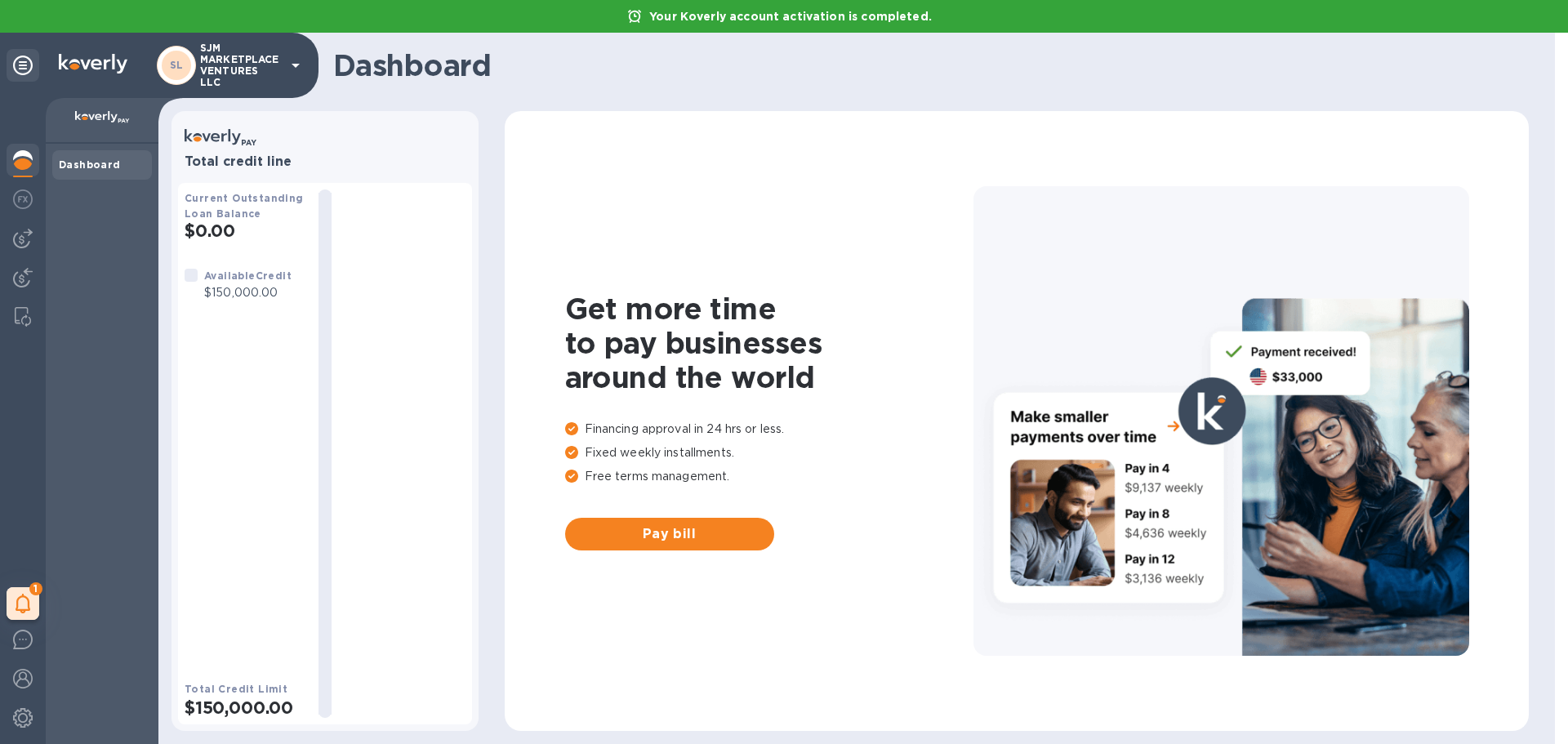
click at [274, 63] on p "SJM MARKETPLACE VENTURES LLC" at bounding box center [241, 65] width 82 height 46
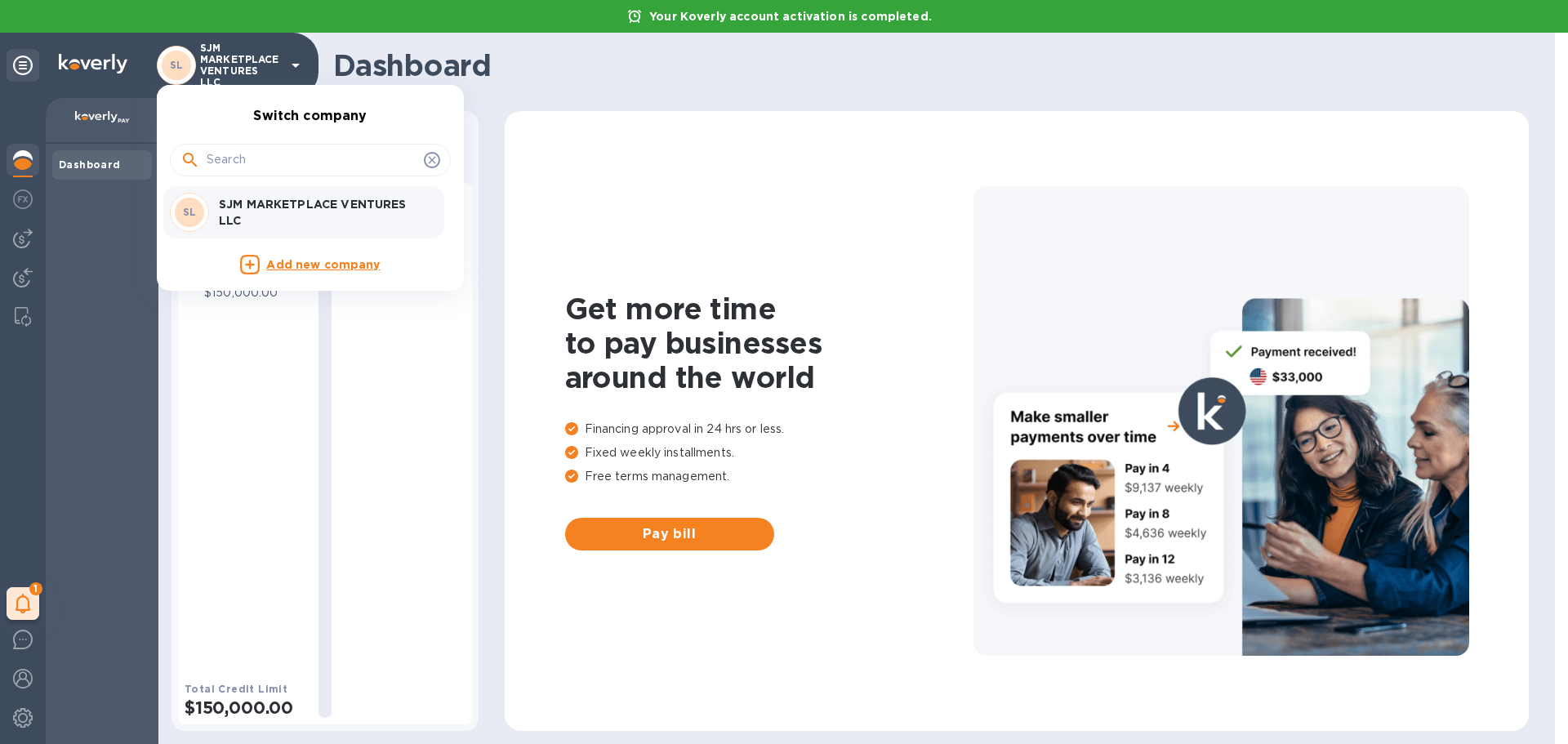
click at [858, 257] on div at bounding box center [784, 372] width 1568 height 744
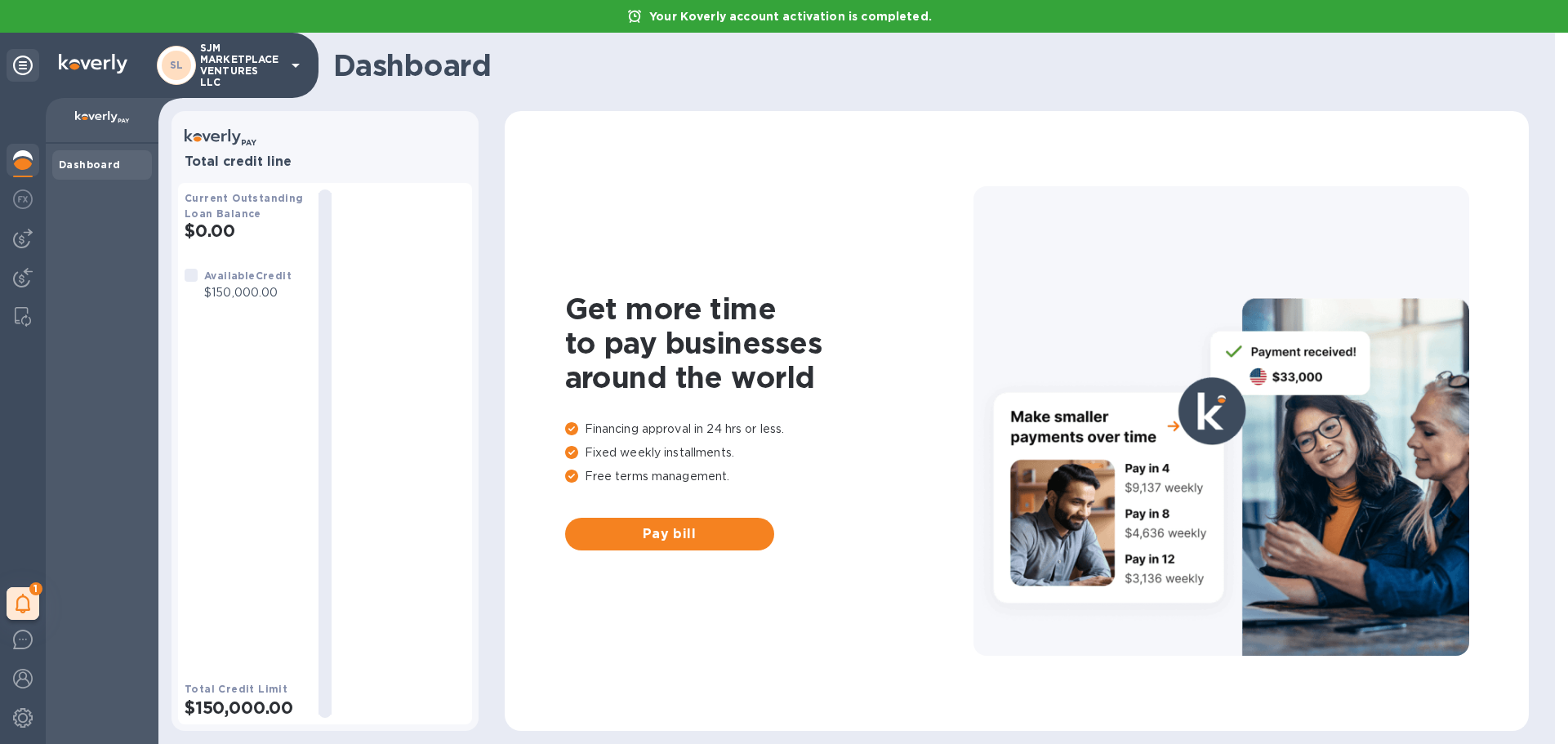
click at [798, 16] on p "Your Koverly account activation is completed." at bounding box center [790, 17] width 299 height 17
click at [22, 611] on icon at bounding box center [23, 603] width 15 height 19
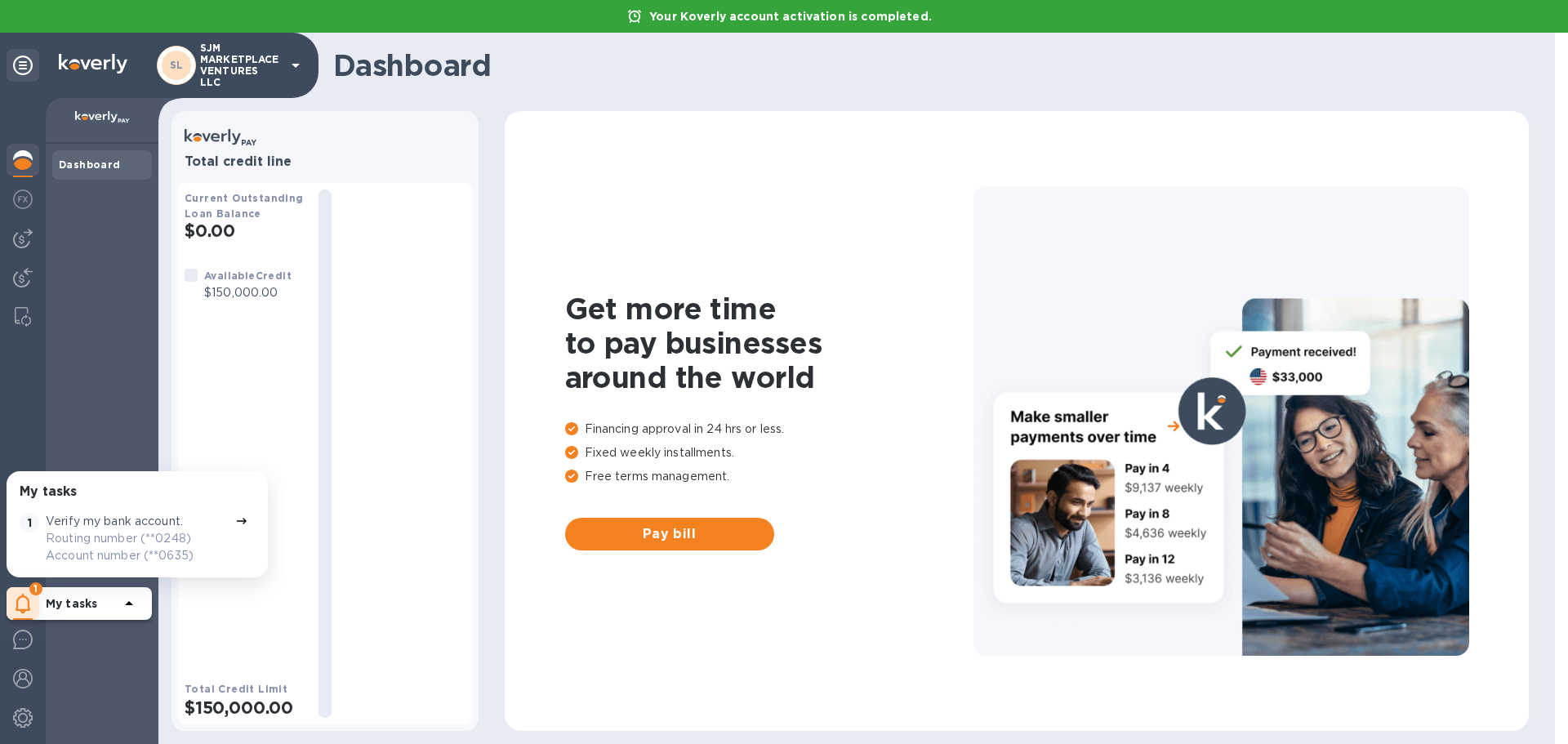
scroll to position [4, 0]
click at [235, 516] on icon at bounding box center [242, 518] width 13 height 13
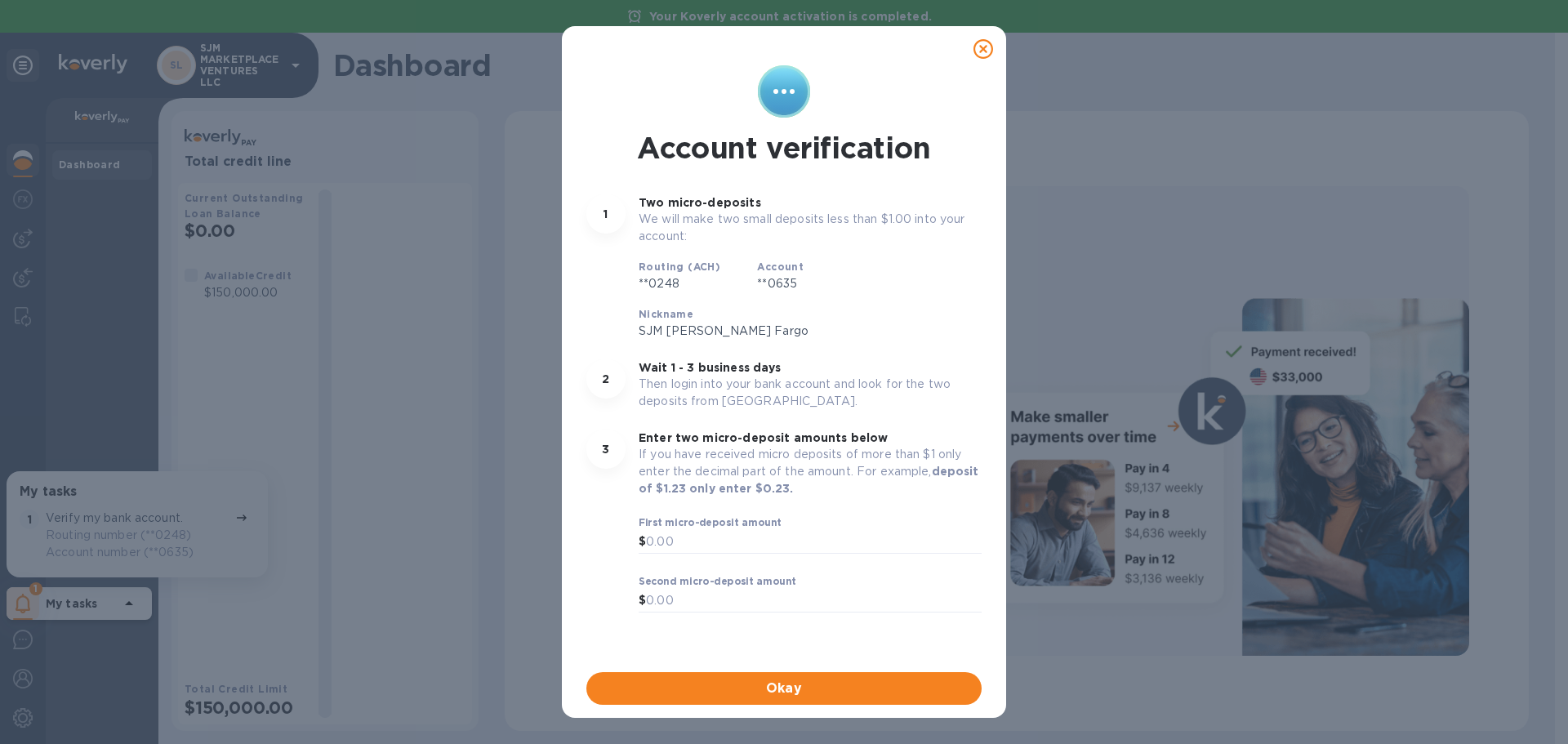
drag, startPoint x: 246, startPoint y: 617, endPoint x: 227, endPoint y: 628, distance: 22.0
click at [246, 617] on div "Account verification 1 Two micro-deposits We will make two small deposits less …" at bounding box center [784, 372] width 1568 height 744
click at [986, 45] on icon at bounding box center [983, 49] width 19 height 19
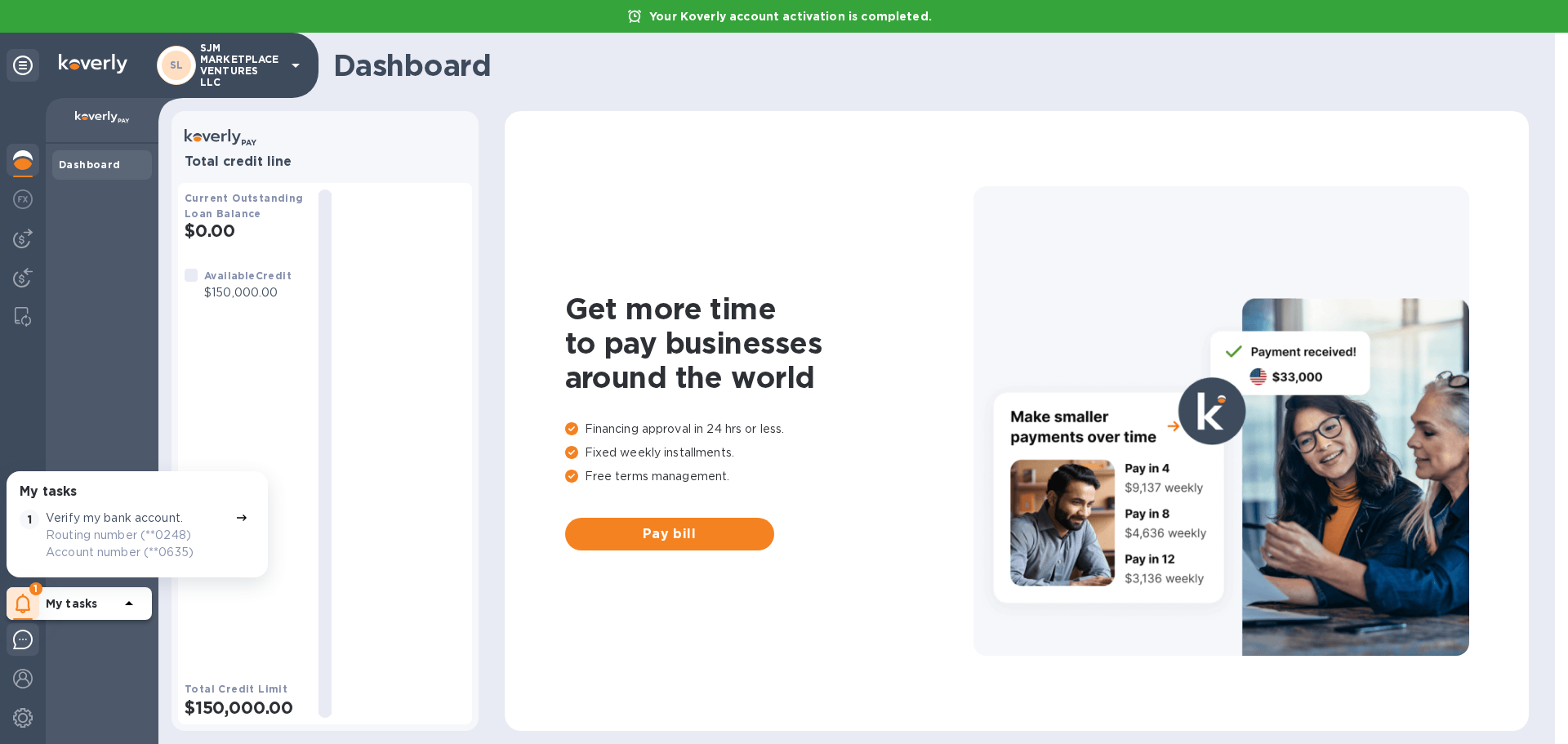
click at [16, 642] on img at bounding box center [22, 639] width 19 height 19
click at [19, 678] on img at bounding box center [22, 678] width 19 height 19
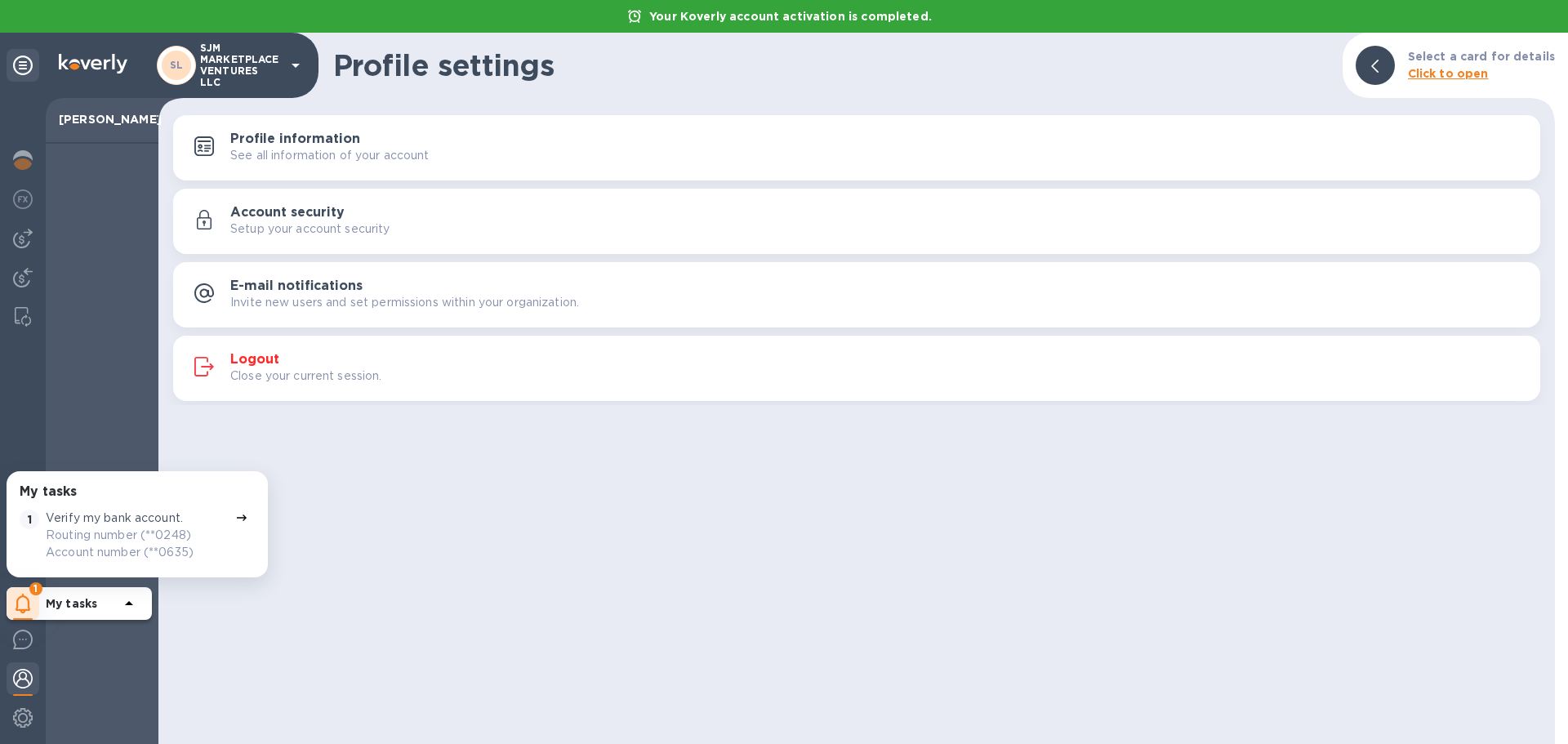
click at [1379, 66] on icon at bounding box center [1375, 66] width 7 height 13
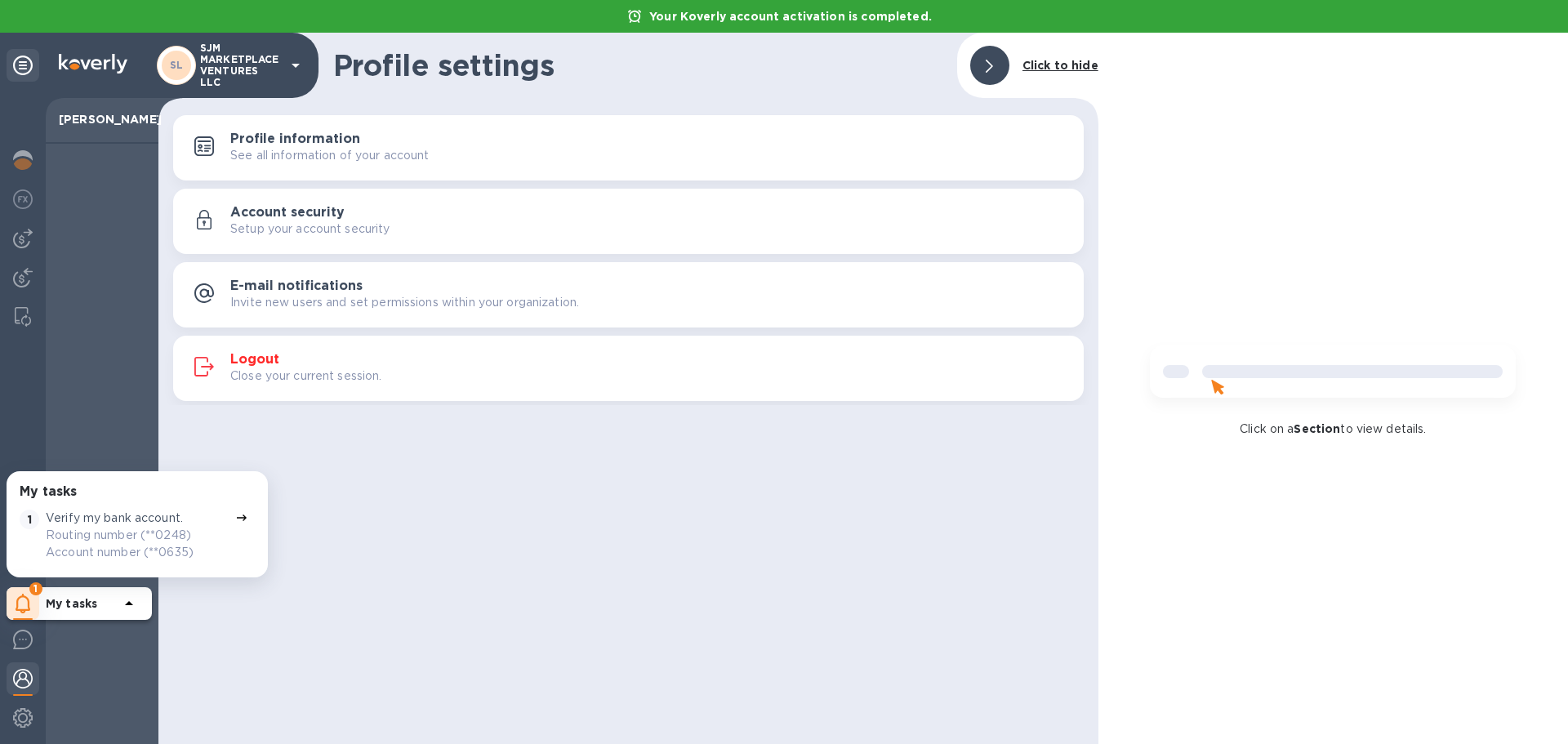
click at [997, 62] on div at bounding box center [990, 65] width 40 height 40
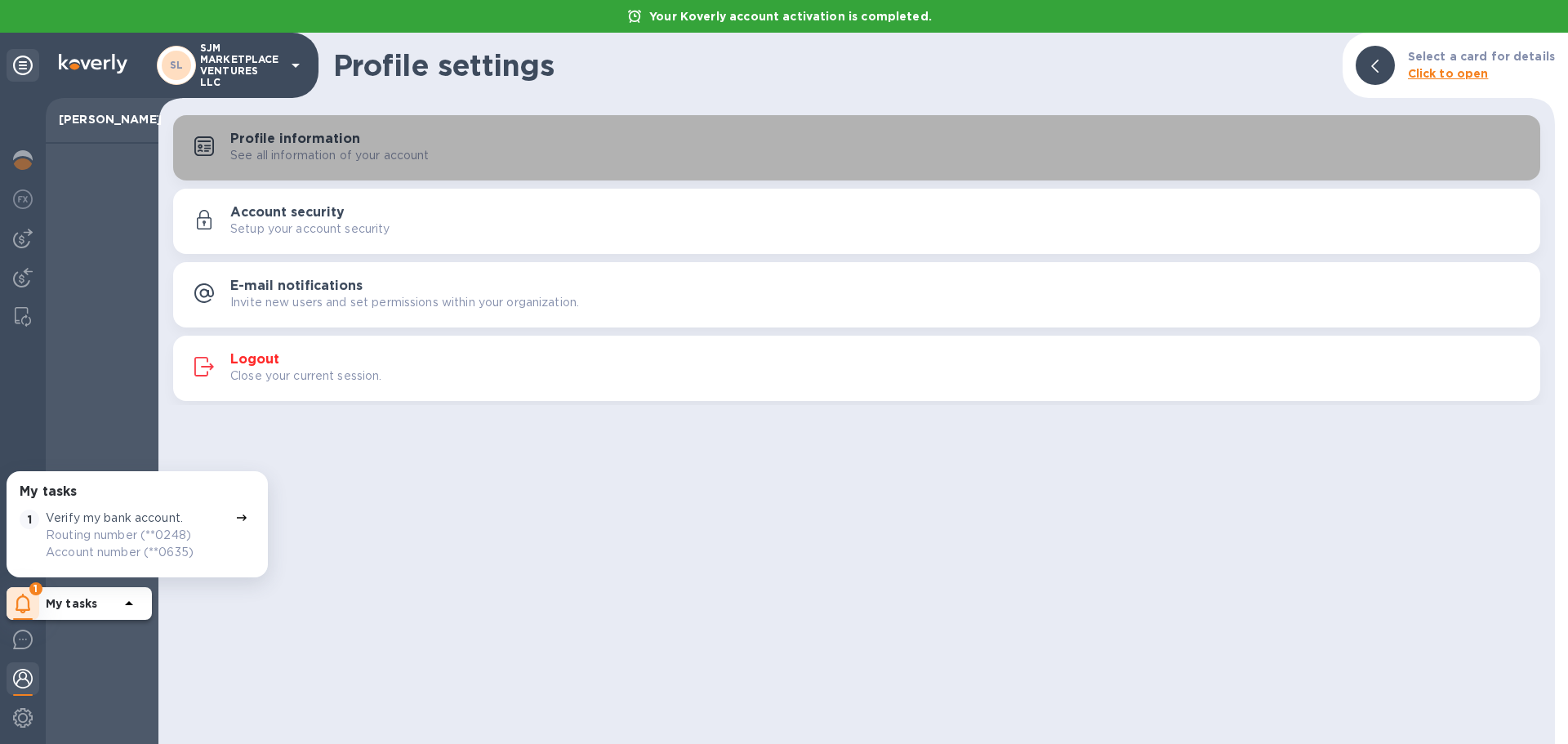
click at [285, 152] on p "See all information of your account" at bounding box center [329, 155] width 200 height 17
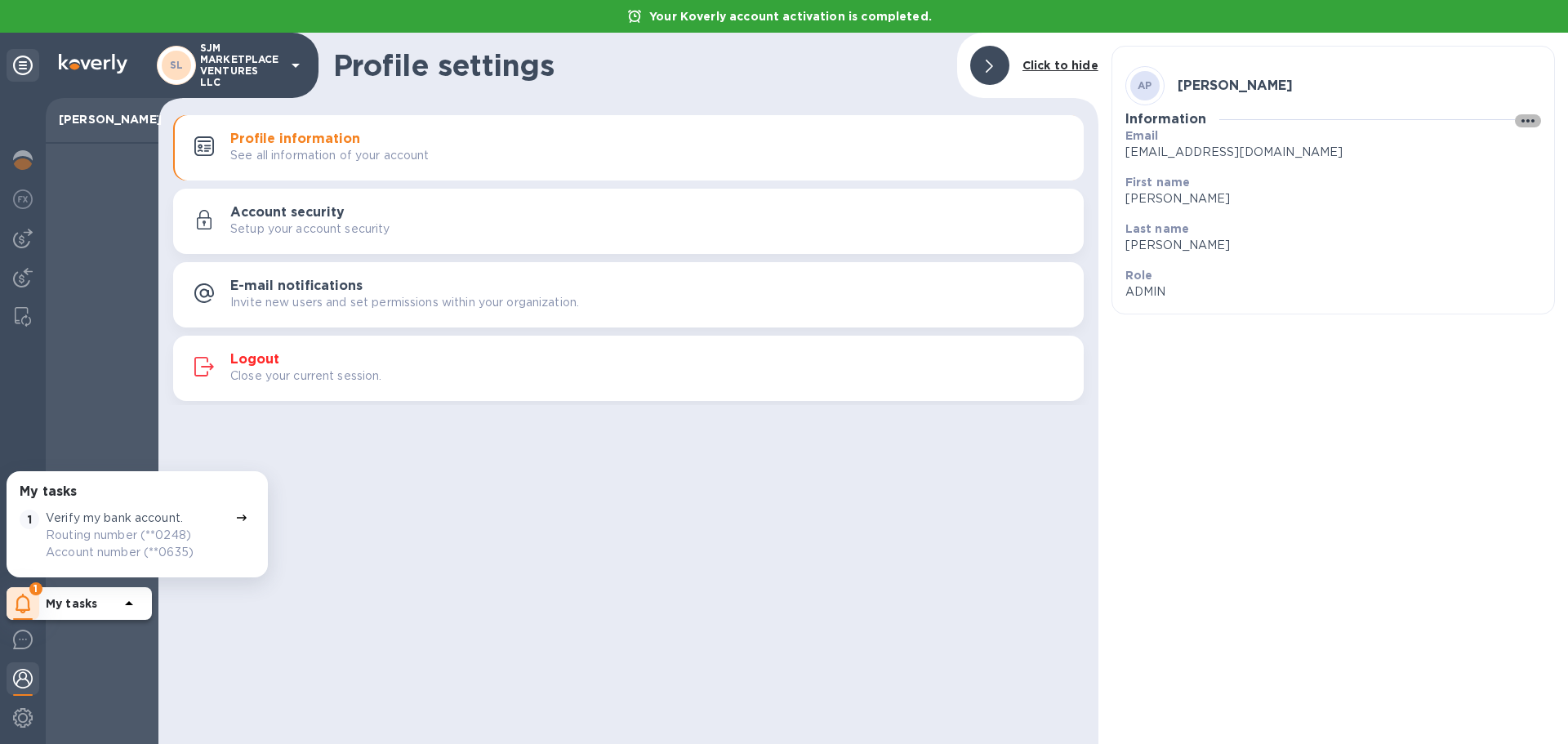
click at [1532, 119] on icon "button" at bounding box center [1528, 120] width 19 height 19
click at [1527, 151] on p "Edit" at bounding box center [1525, 154] width 26 height 17
click at [1150, 344] on p "ADMIN" at bounding box center [1327, 342] width 403 height 17
click at [1155, 149] on p "[EMAIL_ADDRESS][DOMAIN_NAME]" at bounding box center [1327, 152] width 403 height 17
click at [1343, 143] on p "[EMAIL_ADDRESS][DOMAIN_NAME]" at bounding box center [1327, 152] width 403 height 17
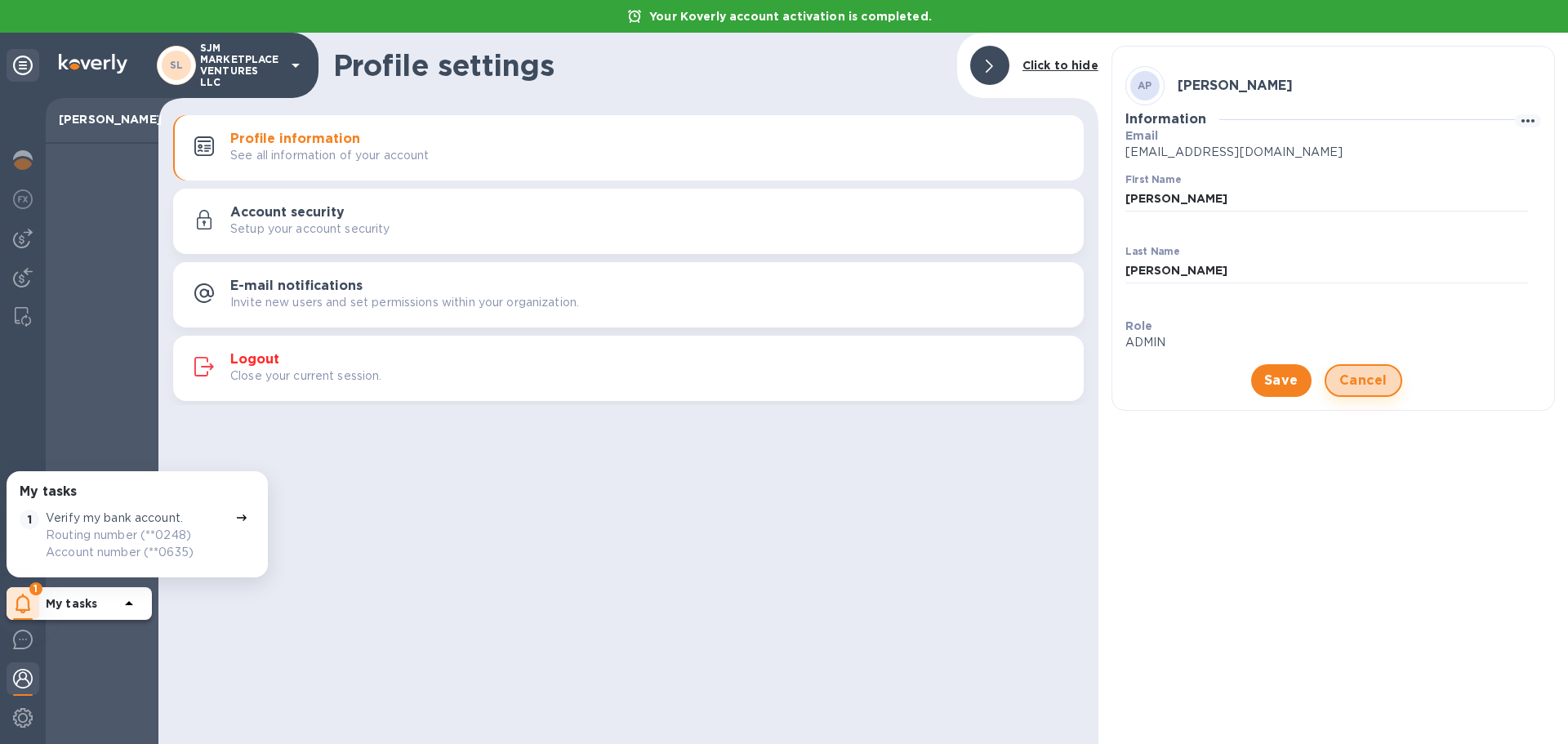
click at [1376, 373] on span "Cancel" at bounding box center [1364, 380] width 48 height 19
drag, startPoint x: 420, startPoint y: 227, endPoint x: 852, endPoint y: 405, distance: 467.2
click at [421, 227] on div "Setup your account security" at bounding box center [650, 229] width 841 height 17
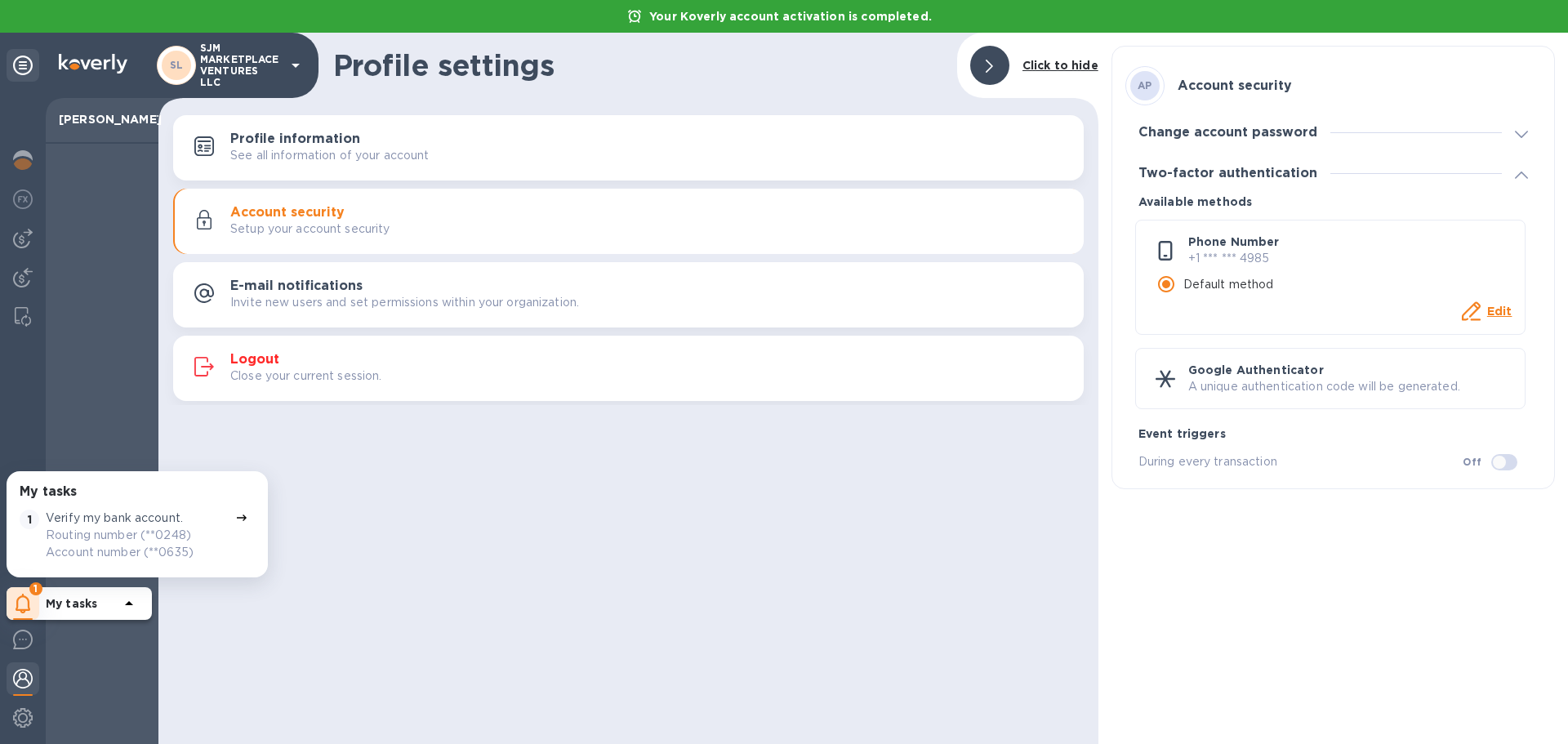
click at [1479, 132] on div at bounding box center [1416, 132] width 172 height 1
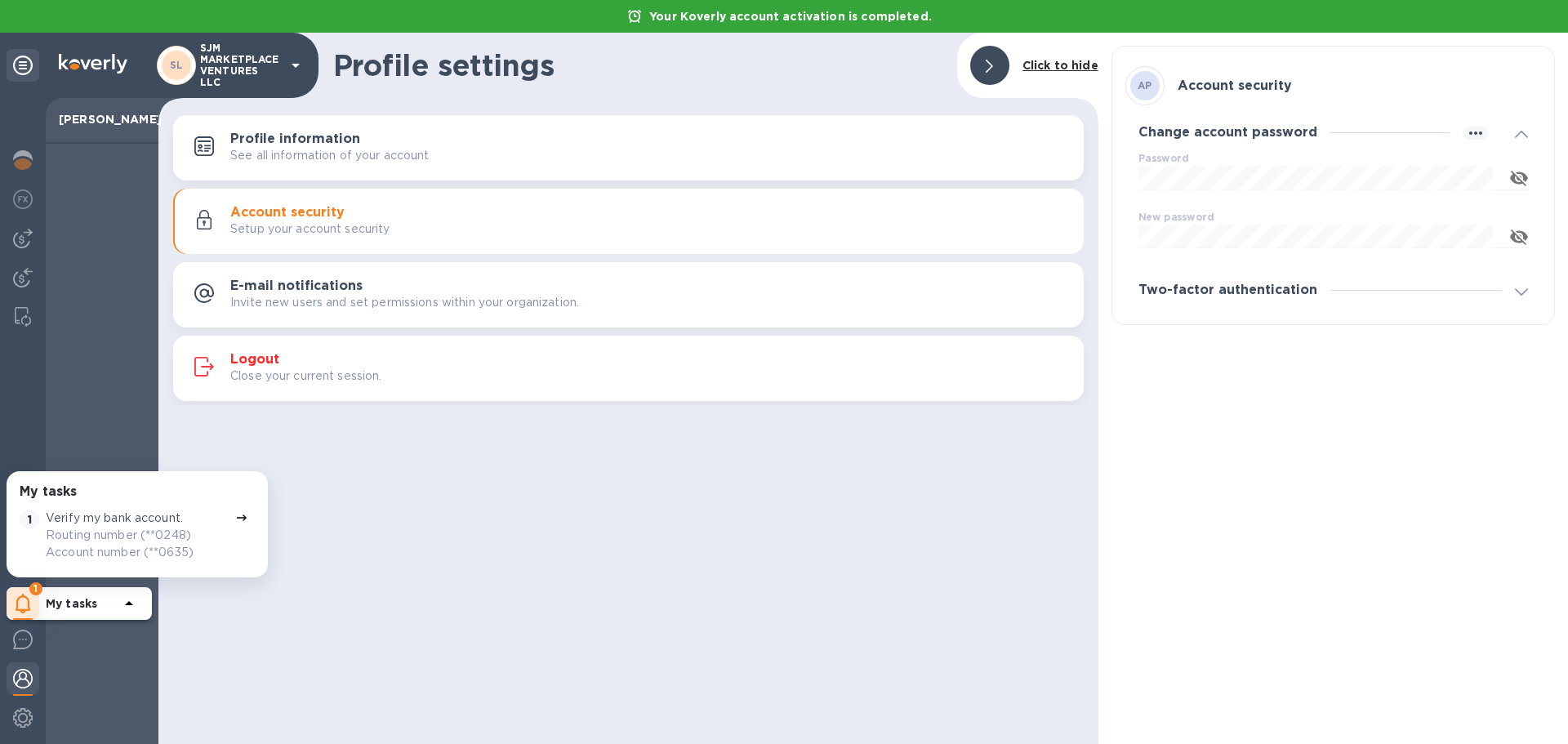
click at [1494, 130] on div at bounding box center [1475, 132] width 52 height 16
click at [1523, 171] on span at bounding box center [1521, 173] width 13 height 16
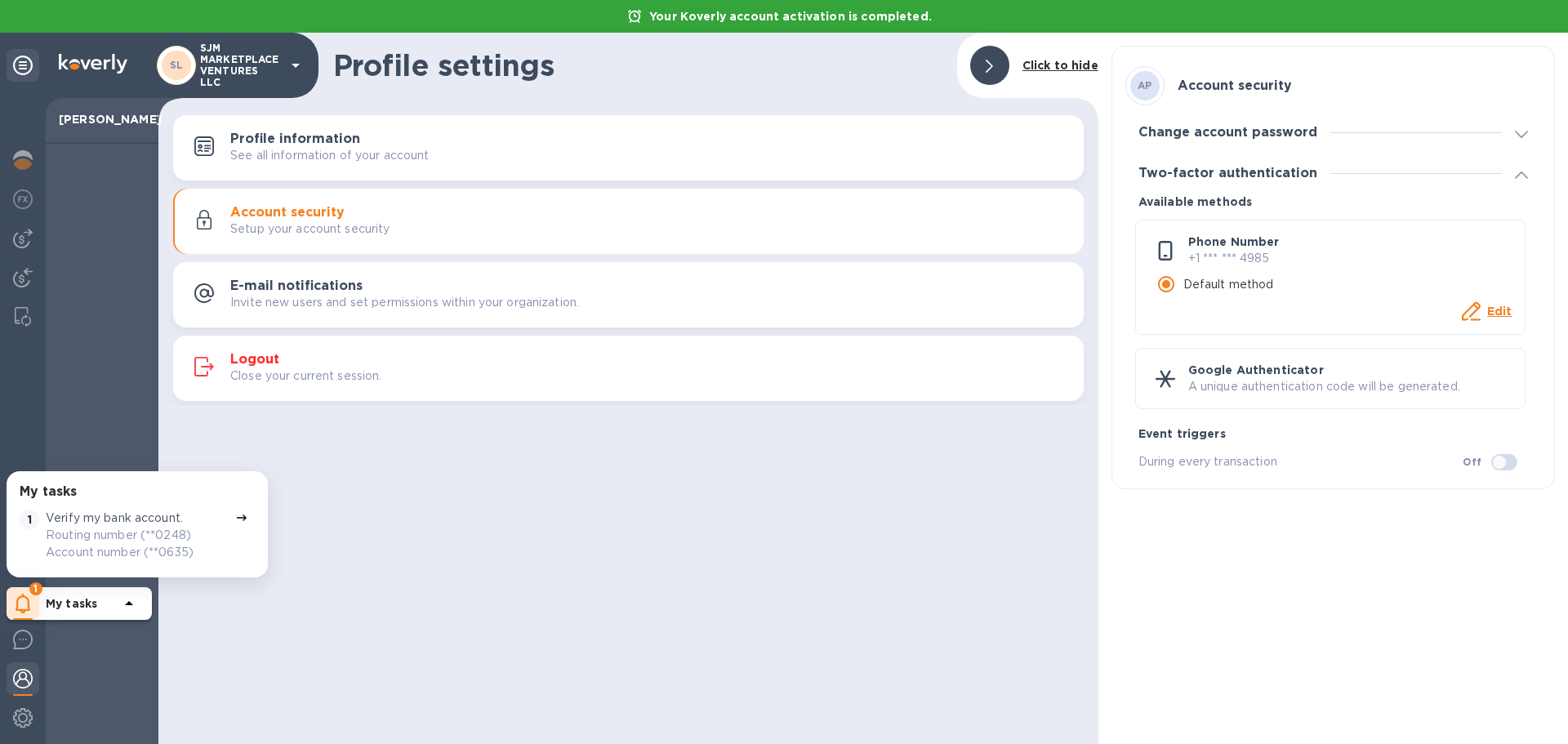
click at [1529, 177] on div at bounding box center [1521, 173] width 40 height 17
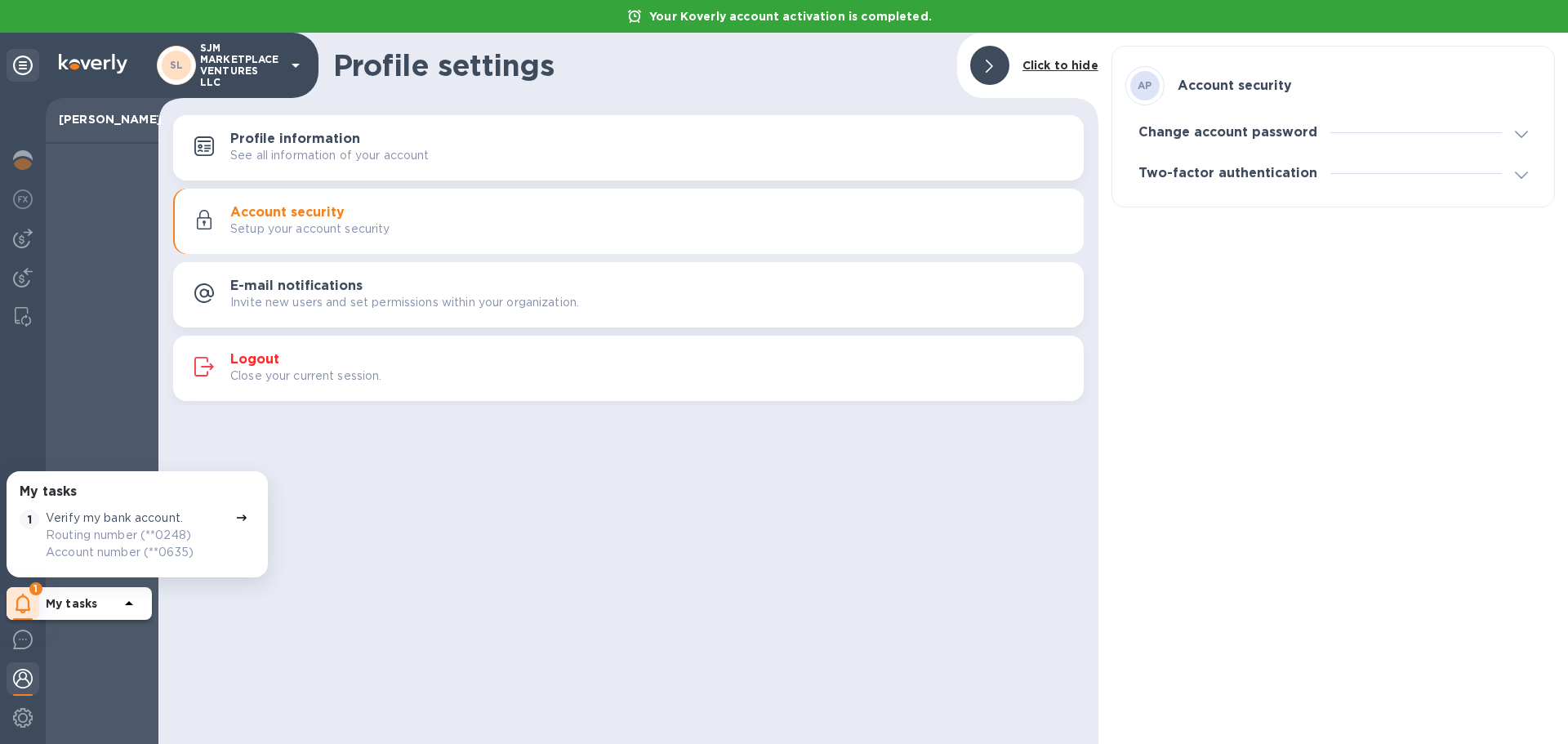
click at [1496, 132] on div at bounding box center [1416, 132] width 172 height 1
click at [1511, 130] on div at bounding box center [1521, 132] width 40 height 17
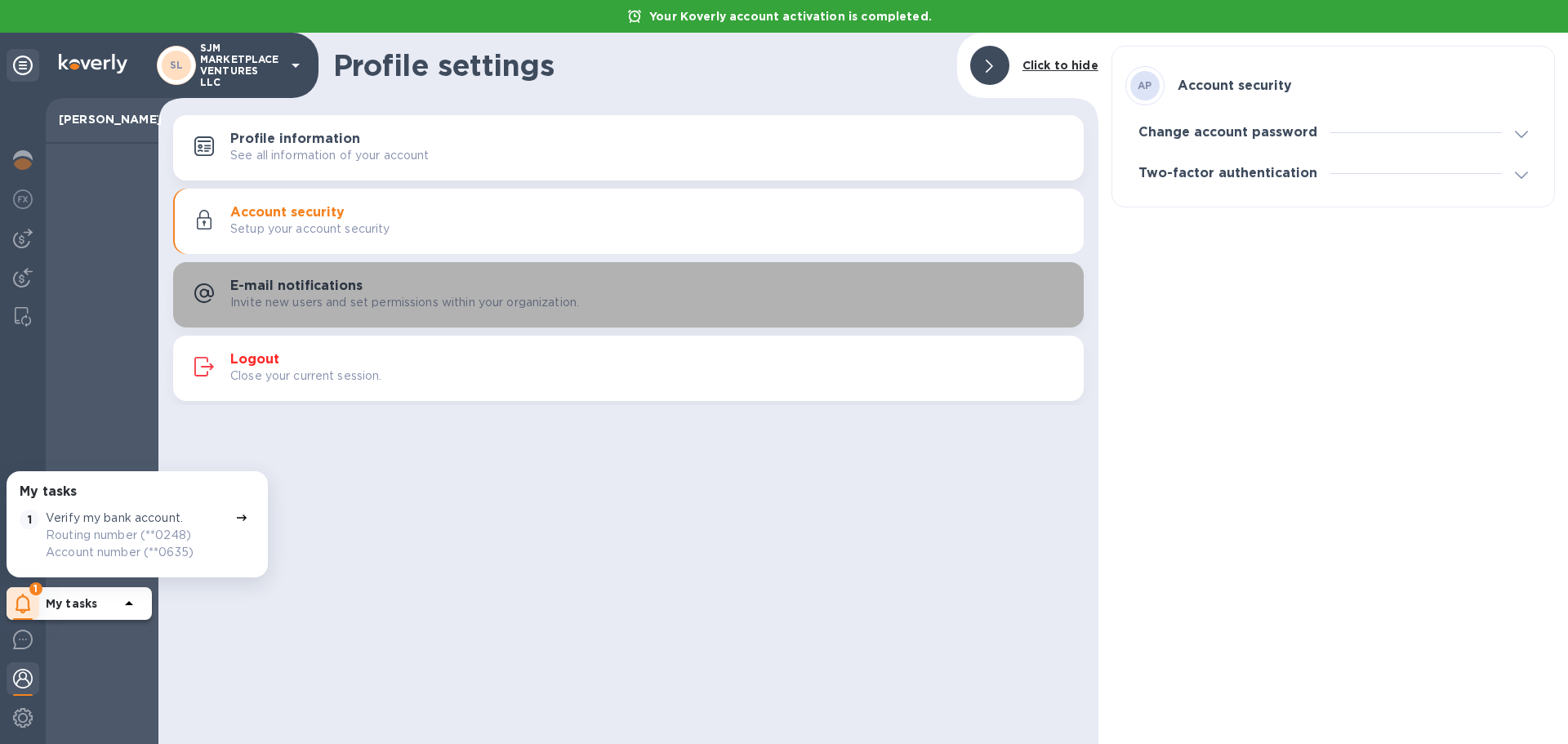
click at [315, 281] on h3 "E-mail notifications" at bounding box center [296, 286] width 132 height 16
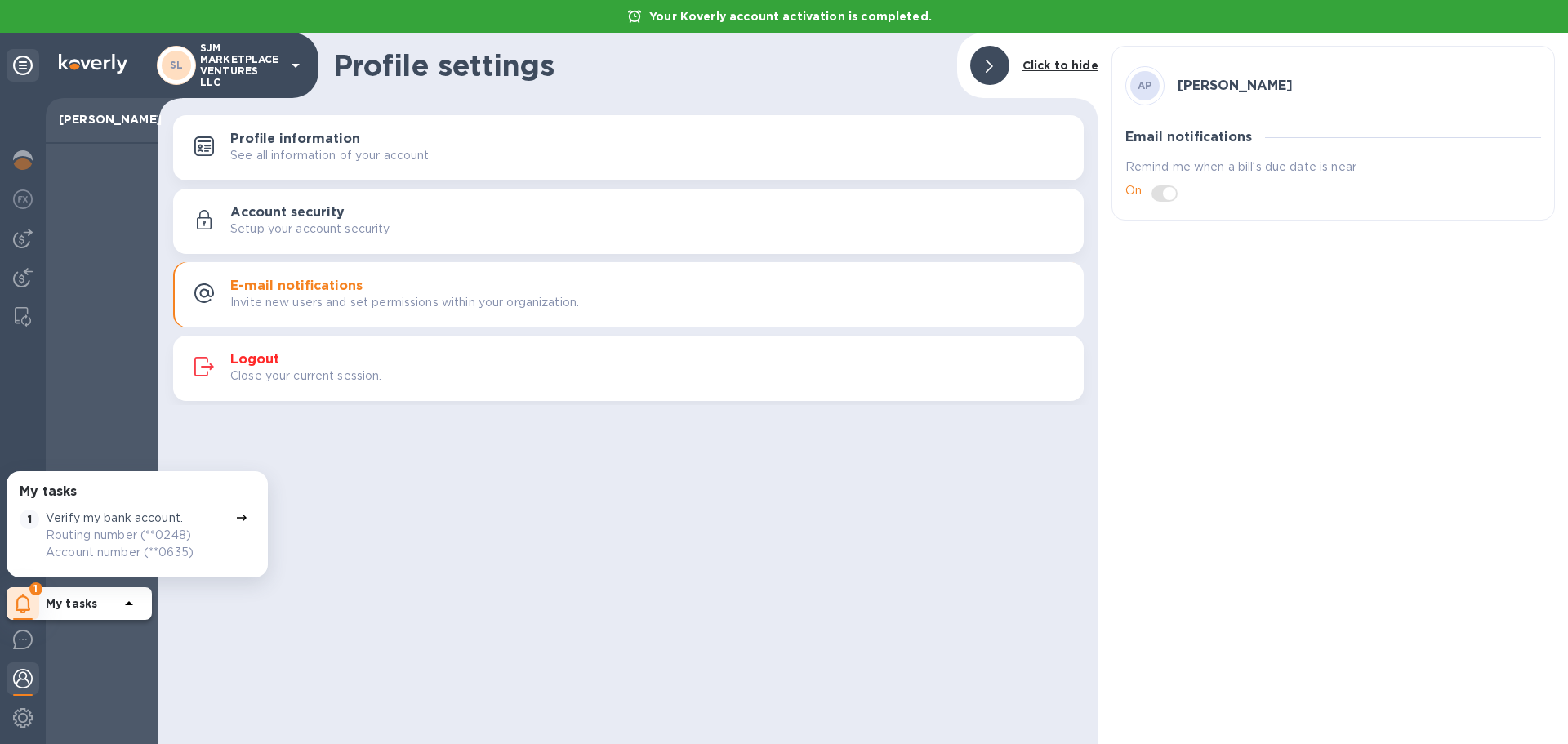
click at [1135, 90] on div "AP" at bounding box center [1145, 86] width 29 height 29
click at [33, 62] on div at bounding box center [23, 65] width 33 height 33
click at [674, 18] on p "Your Koverly account activation is completed." at bounding box center [790, 17] width 299 height 17
